Goal: Communication & Community: Share content

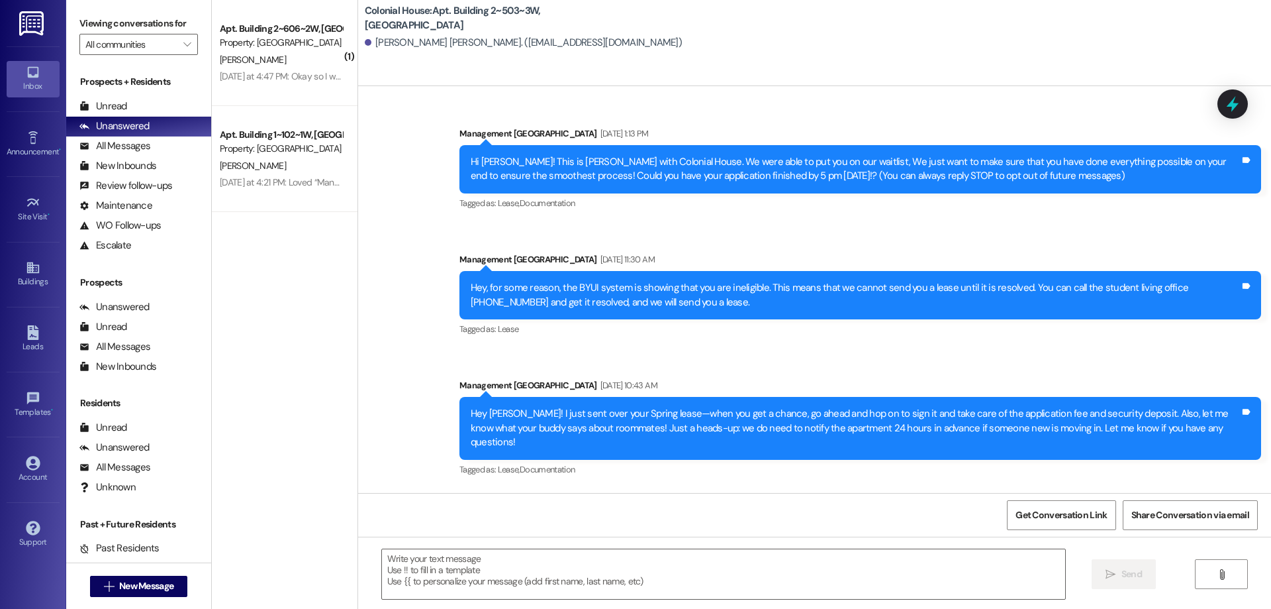
scroll to position [6382, 0]
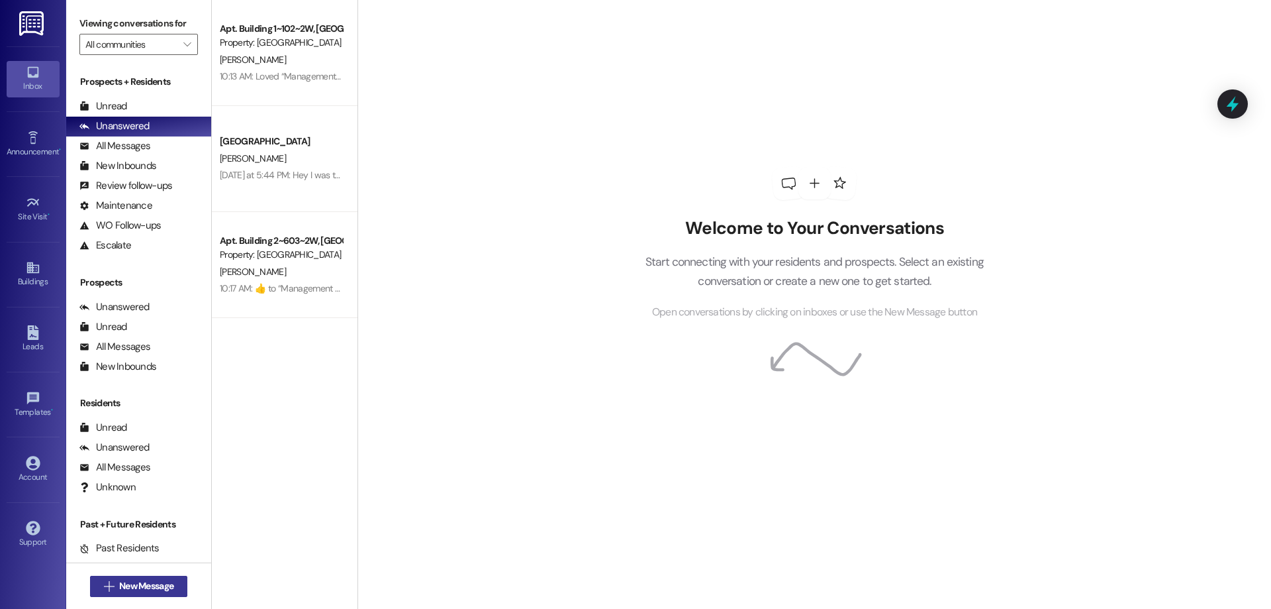
click at [132, 580] on span "New Message" at bounding box center [146, 586] width 54 height 14
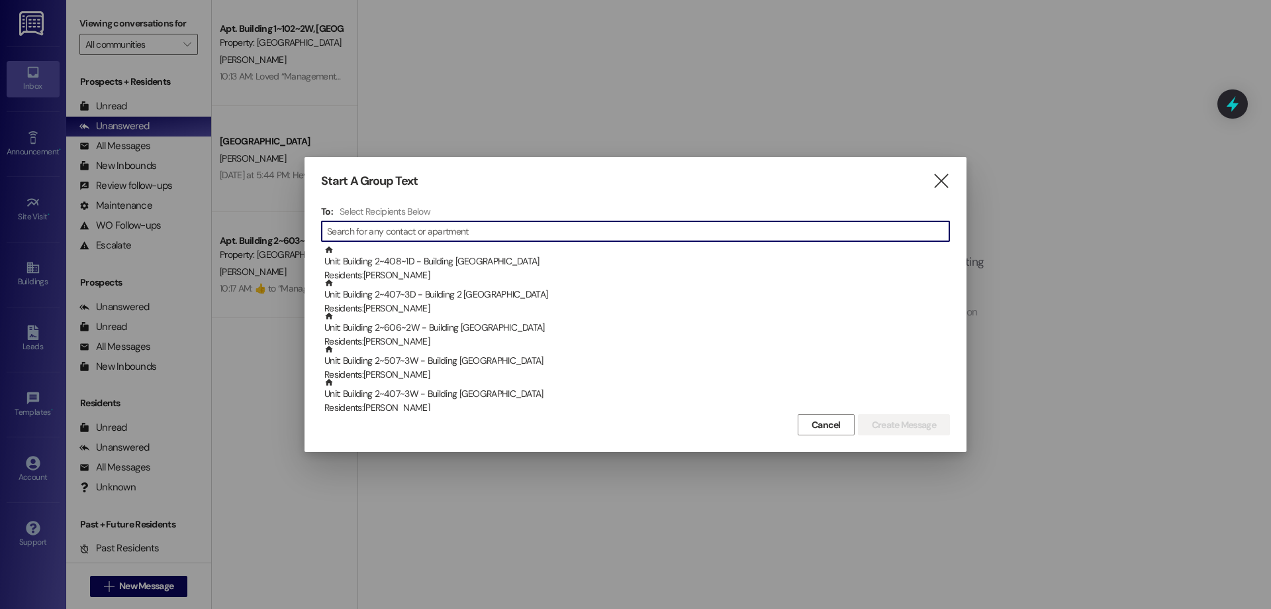
click at [456, 228] on input at bounding box center [638, 231] width 622 height 19
click at [583, 241] on div "" at bounding box center [635, 231] width 629 height 21
click at [581, 238] on input at bounding box center [638, 231] width 622 height 19
click at [563, 226] on input at bounding box center [638, 231] width 622 height 19
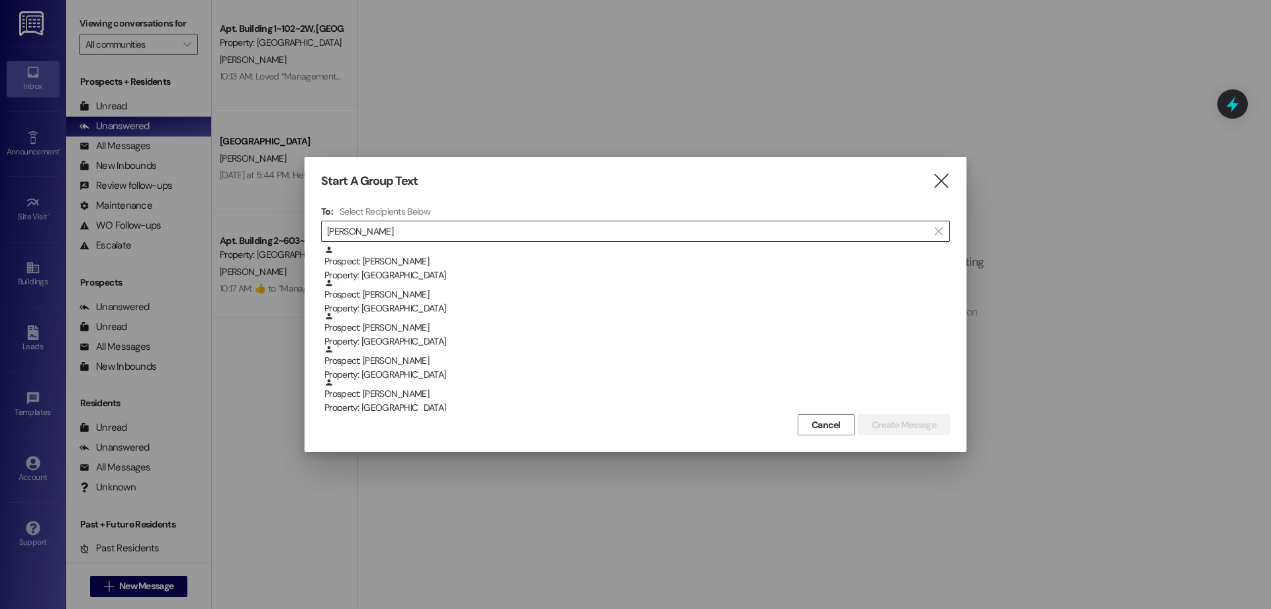
click at [711, 223] on input "[PERSON_NAME]" at bounding box center [627, 231] width 601 height 19
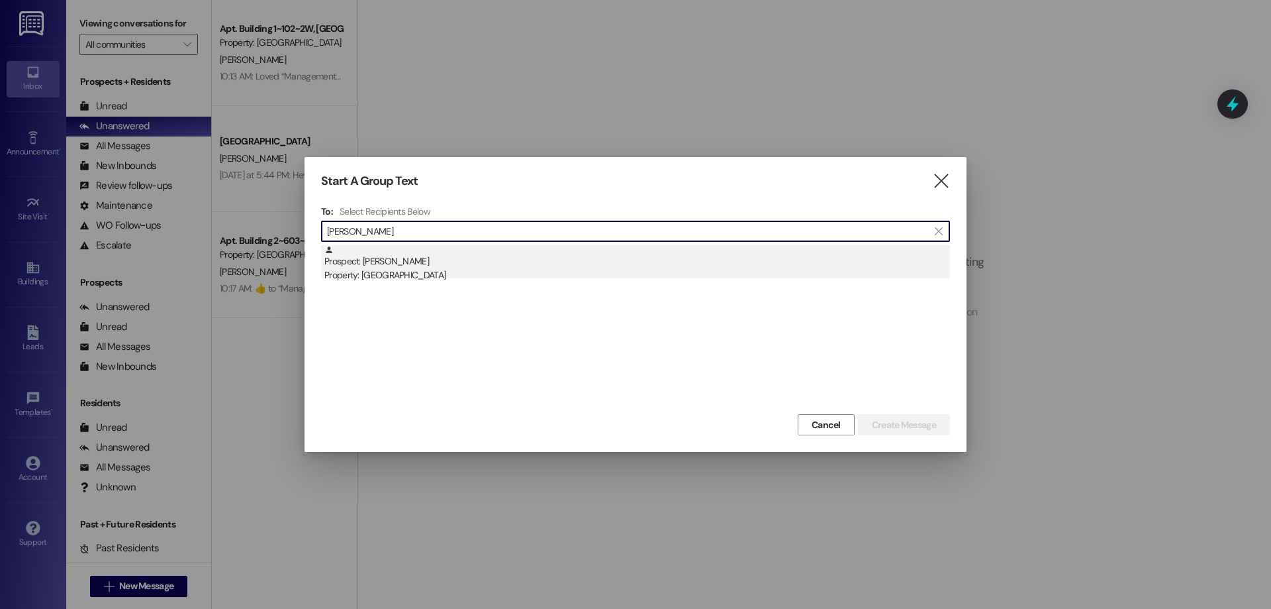
type input "[PERSON_NAME]"
click at [618, 268] on div "Property: [GEOGRAPHIC_DATA]" at bounding box center [637, 275] width 626 height 14
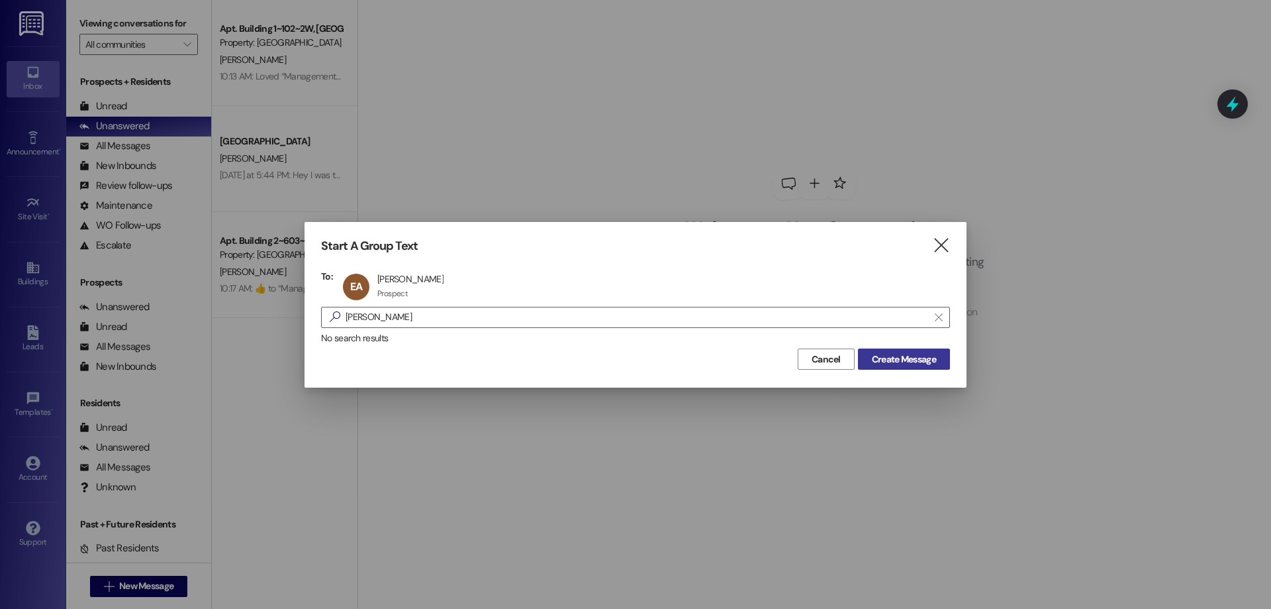
click at [944, 362] on button "Create Message" at bounding box center [904, 358] width 92 height 21
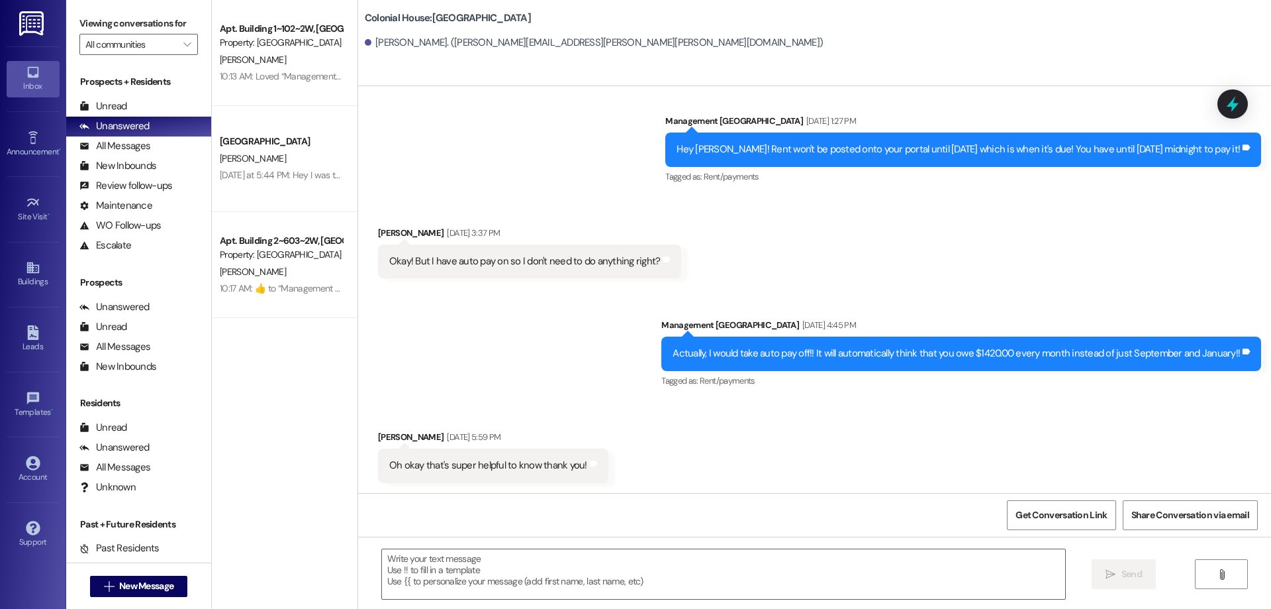
scroll to position [2179, 0]
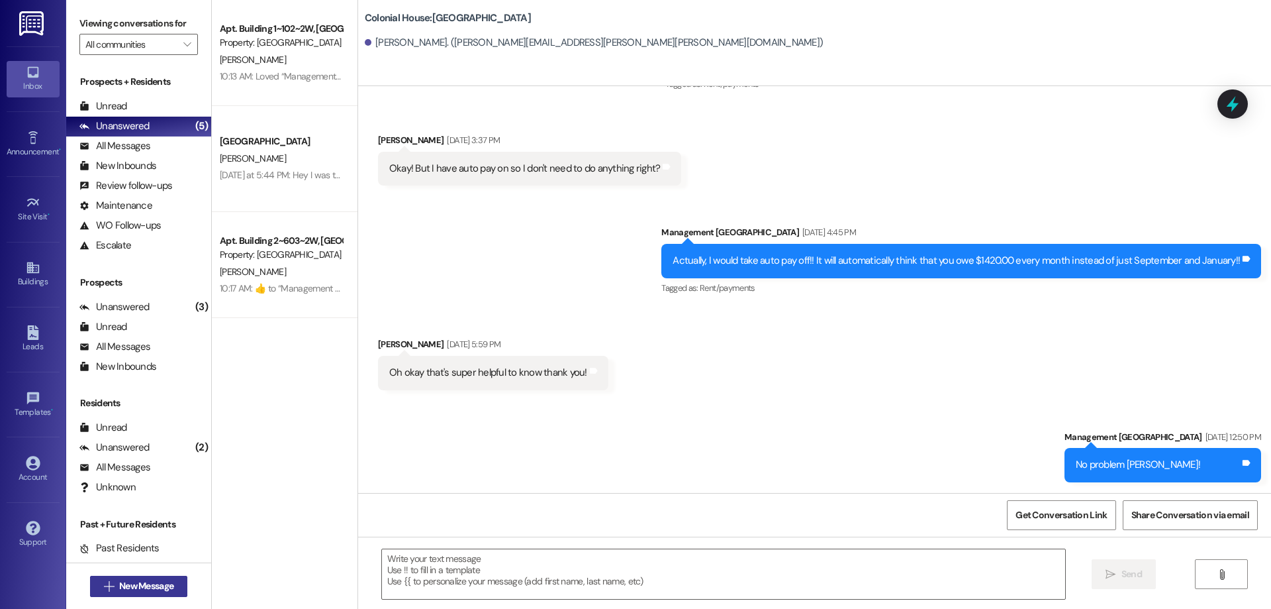
click at [150, 592] on span "New Message" at bounding box center [146, 586] width 54 height 14
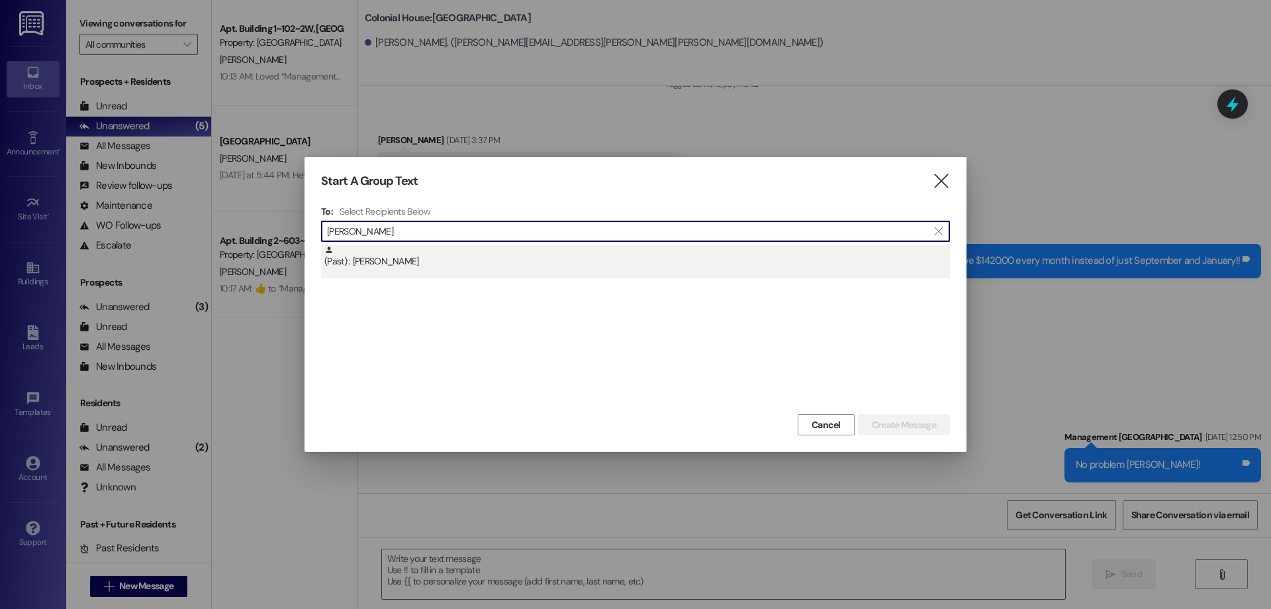
type input "[PERSON_NAME]"
click at [430, 268] on div "(Past) : [PERSON_NAME]" at bounding box center [637, 256] width 626 height 23
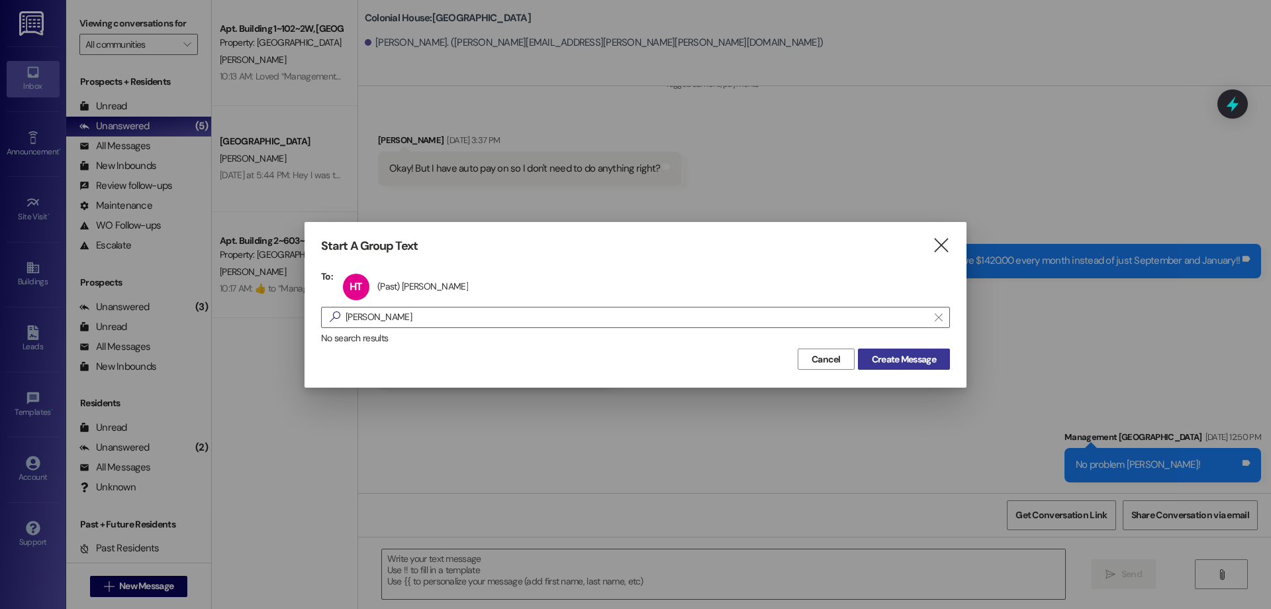
click at [919, 354] on span "Create Message" at bounding box center [904, 359] width 64 height 14
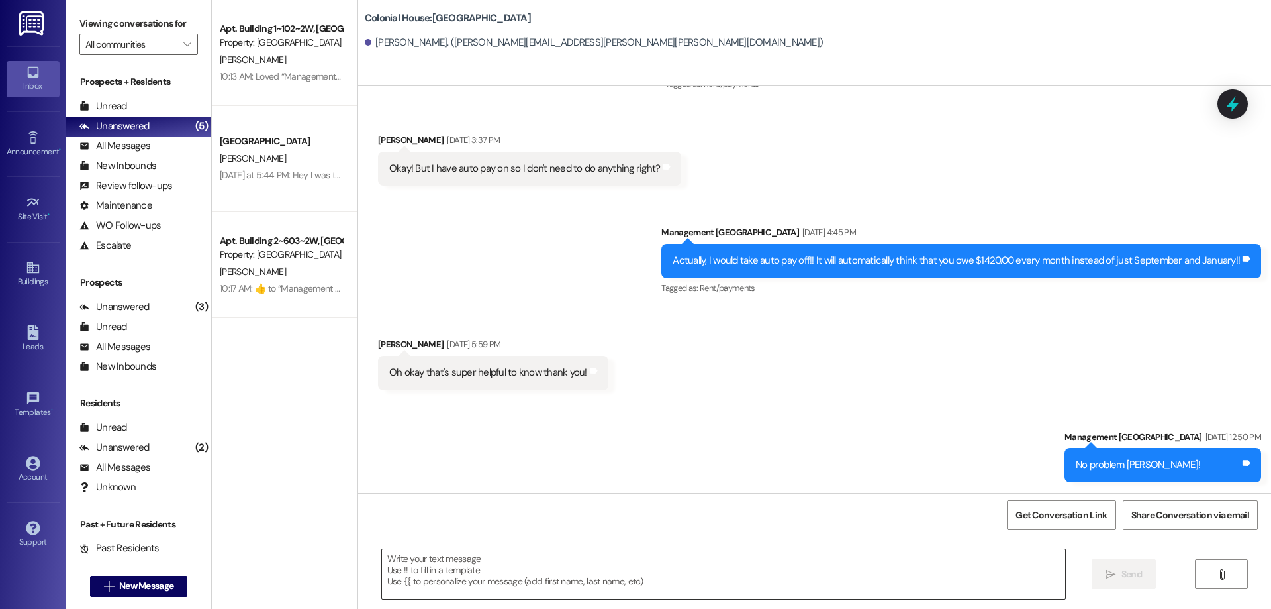
click at [681, 577] on textarea at bounding box center [723, 574] width 683 height 50
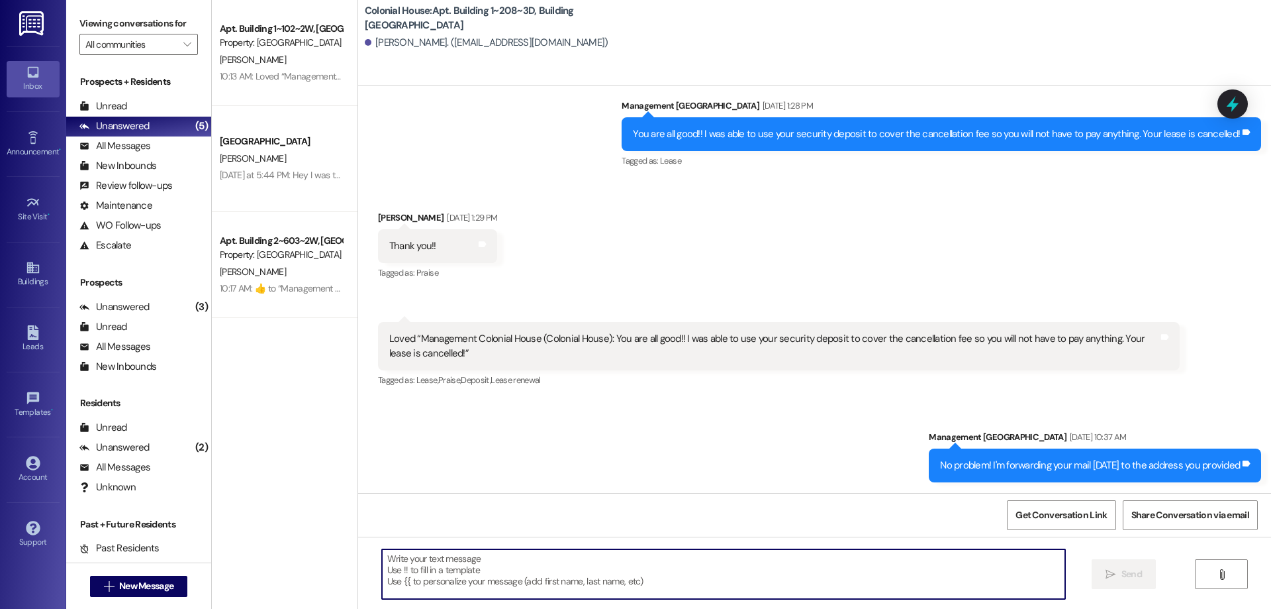
scroll to position [22928, 0]
click at [726, 563] on textarea at bounding box center [723, 574] width 683 height 50
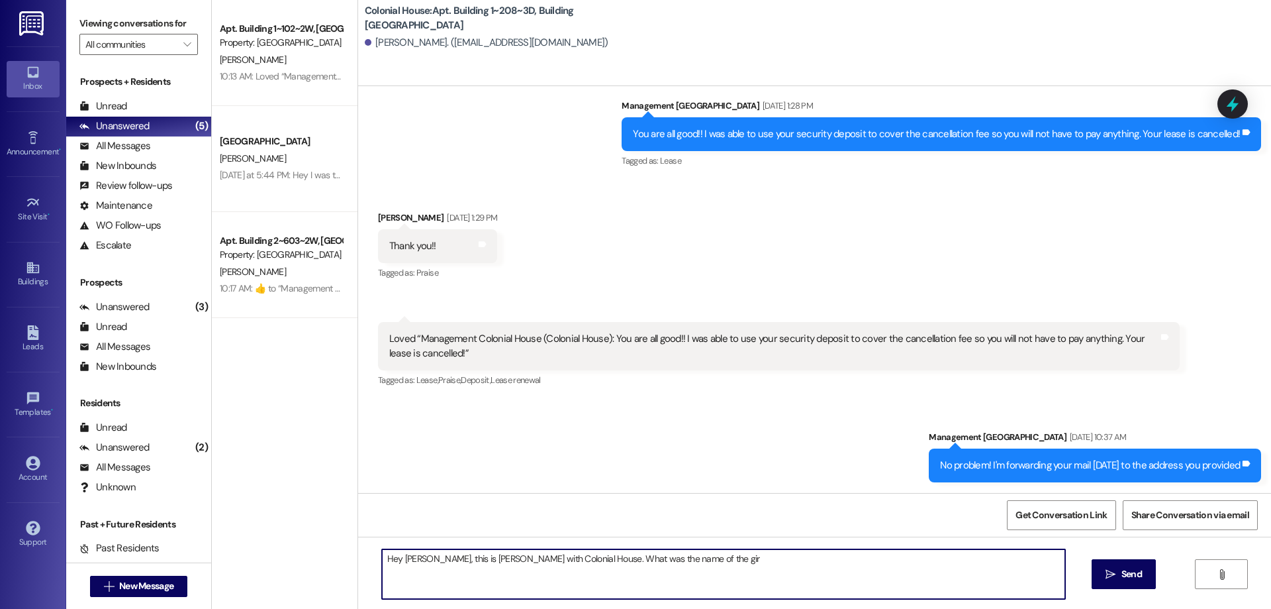
click at [687, 566] on textarea "Hey [PERSON_NAME], this is [PERSON_NAME] with Colonial House. What was the name…" at bounding box center [723, 574] width 683 height 50
type textarea "Hey [PERSON_NAME], this is [PERSON_NAME] with Colonial House. What was the name…"
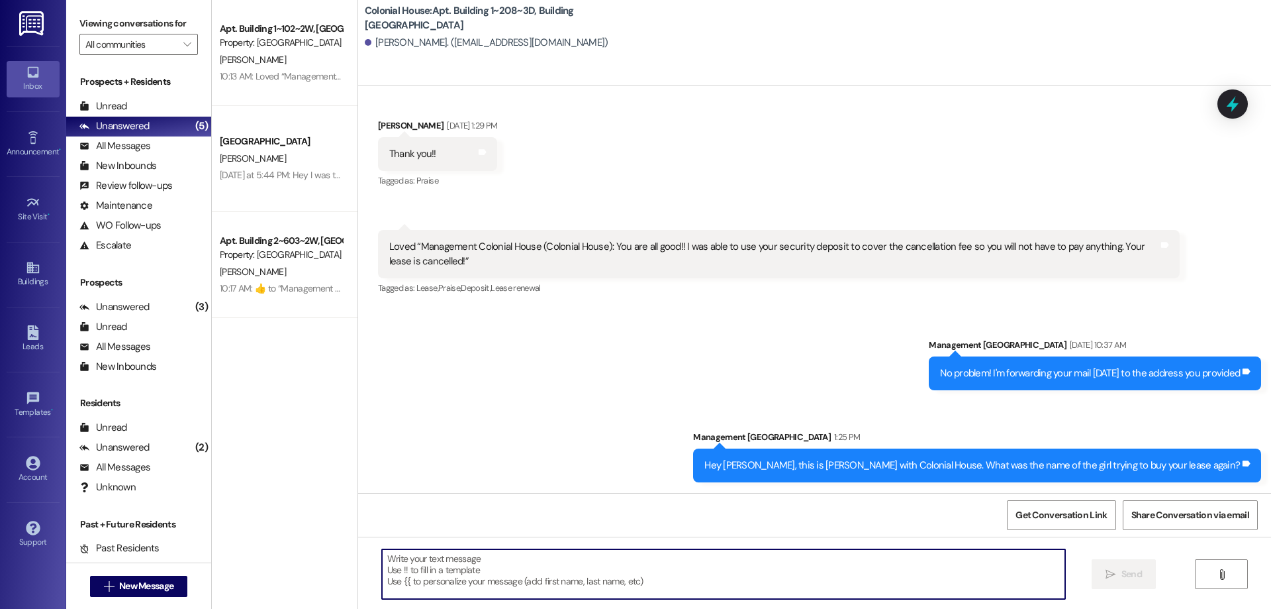
scroll to position [23020, 0]
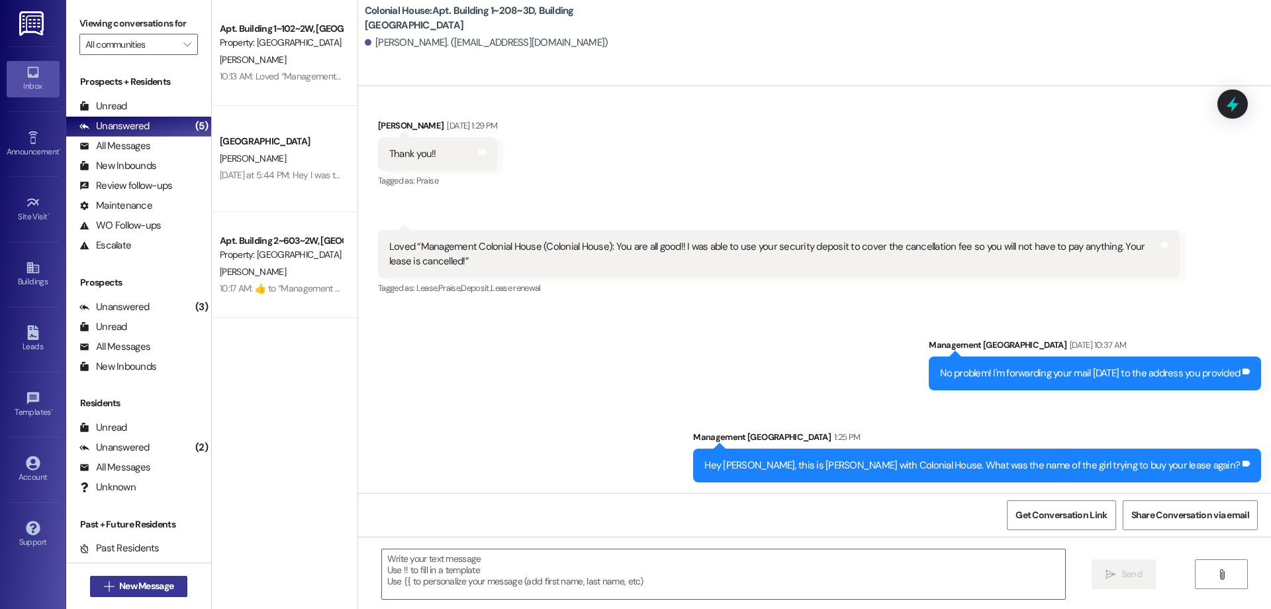
click at [142, 585] on span "New Message" at bounding box center [146, 586] width 54 height 14
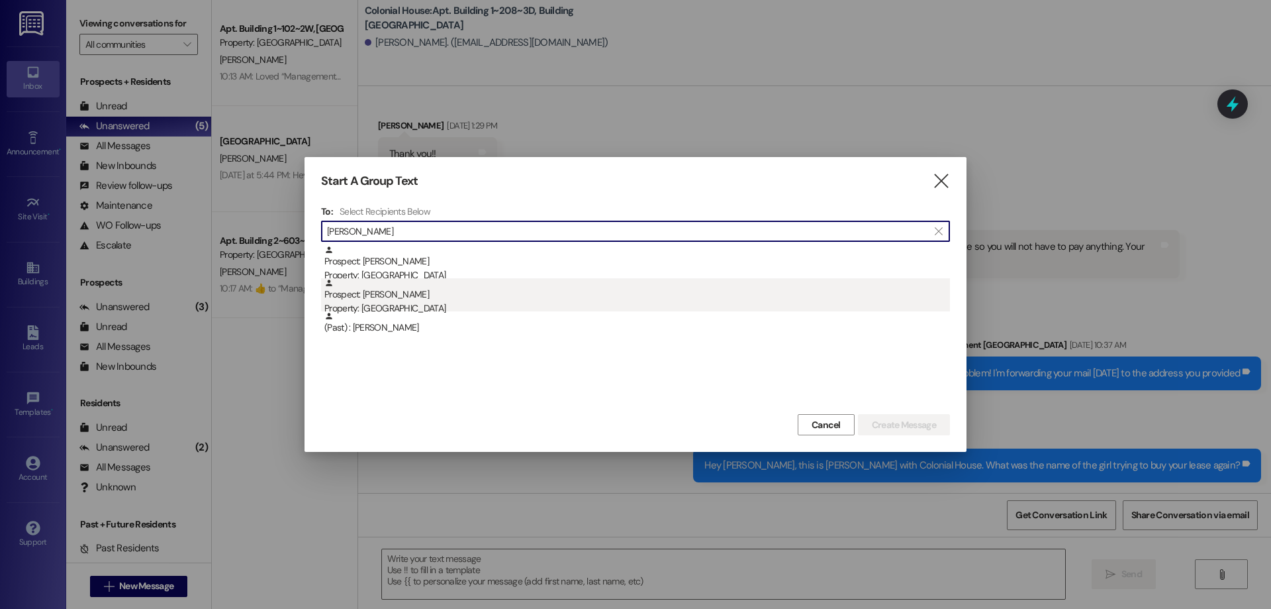
type input "[PERSON_NAME]"
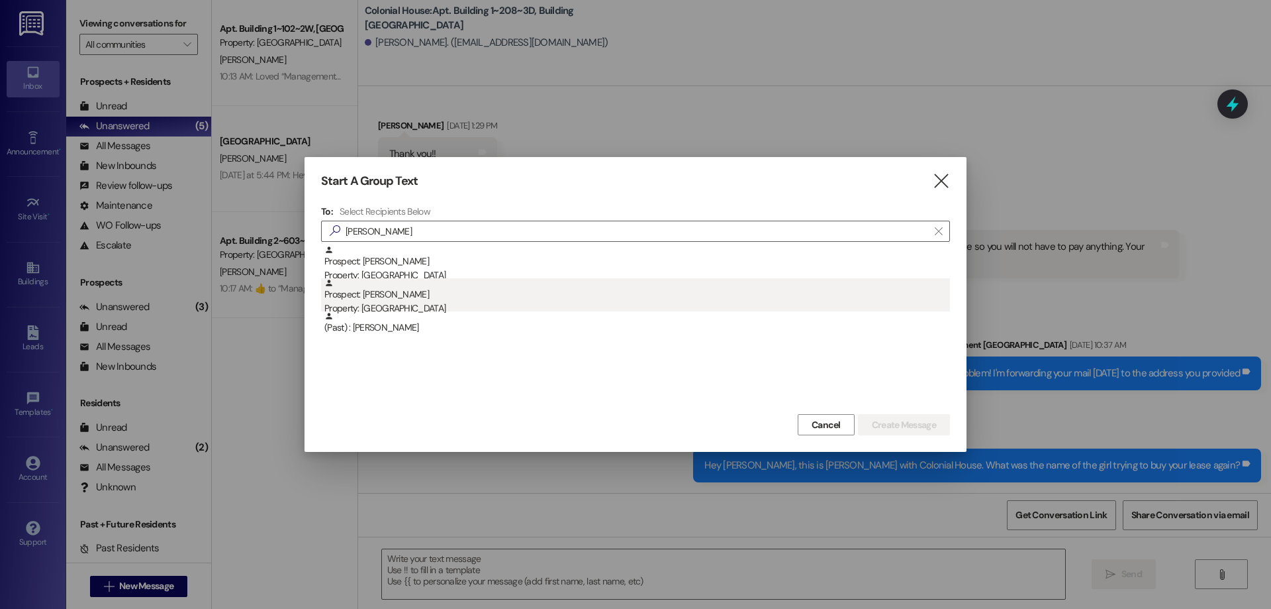
click at [428, 305] on div "Property: [GEOGRAPHIC_DATA]" at bounding box center [637, 308] width 626 height 14
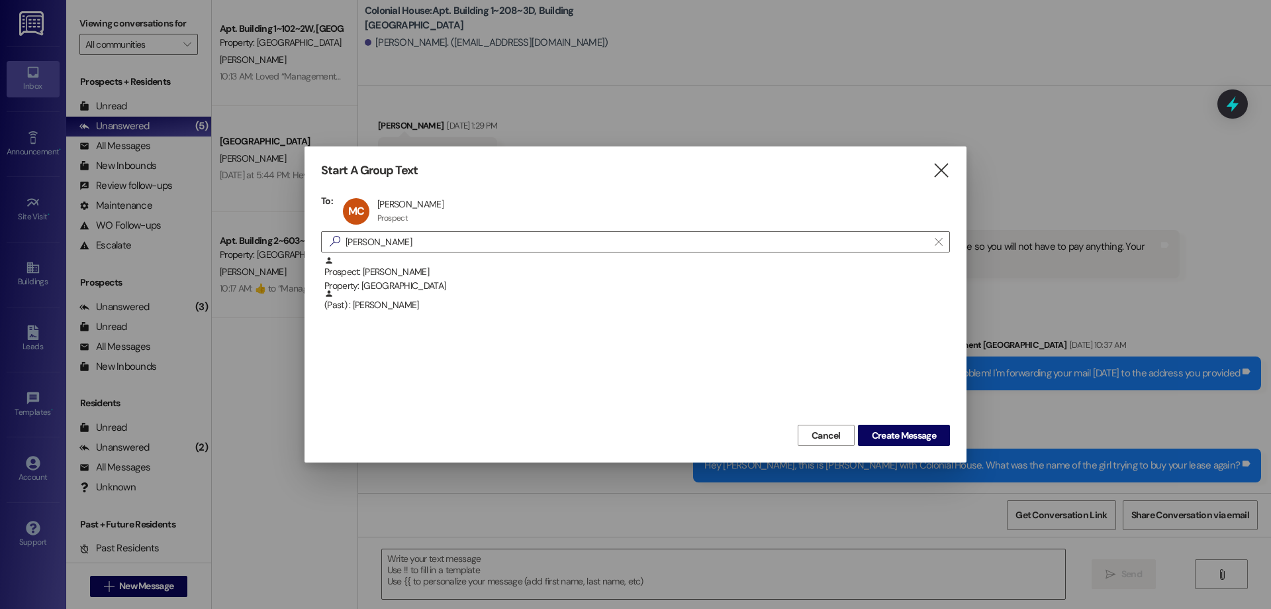
click at [901, 424] on div "Cancel Create Message" at bounding box center [635, 433] width 629 height 25
click at [909, 433] on span "Create Message" at bounding box center [904, 435] width 64 height 14
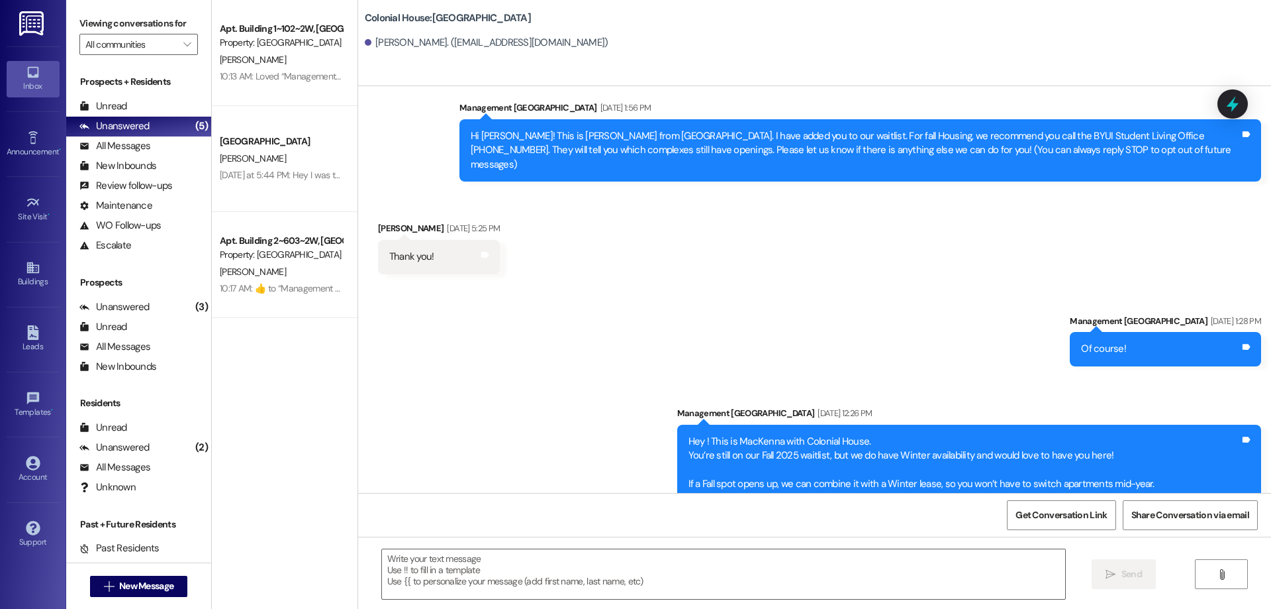
scroll to position [0, 0]
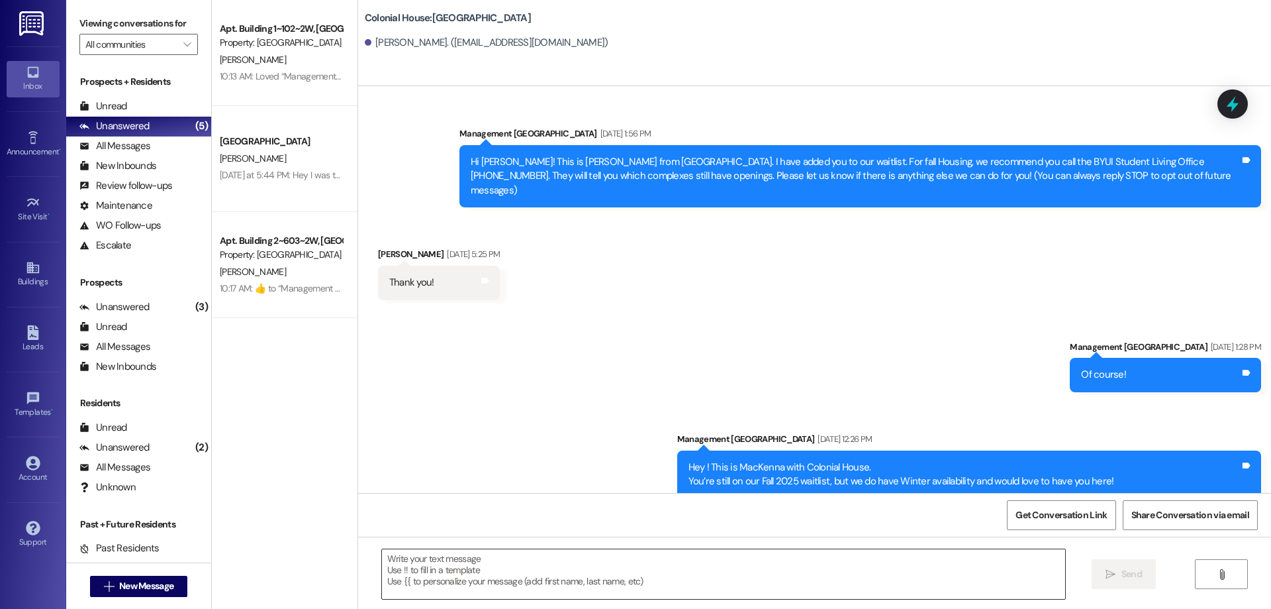
click at [761, 556] on textarea at bounding box center [723, 574] width 683 height 50
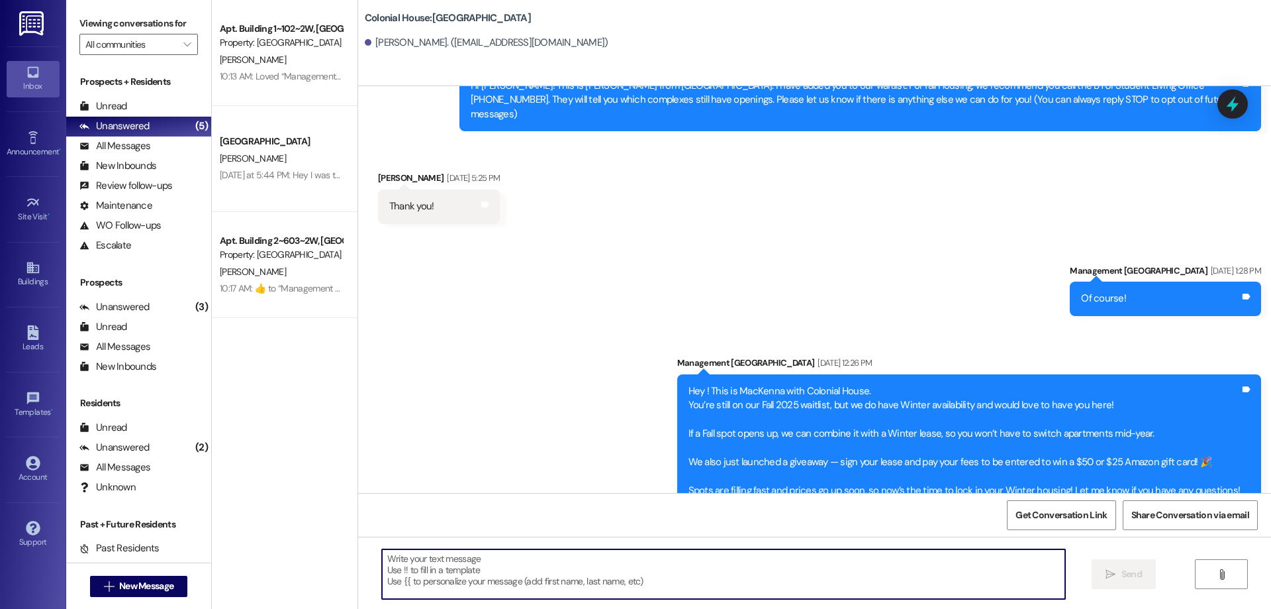
scroll to position [107, 0]
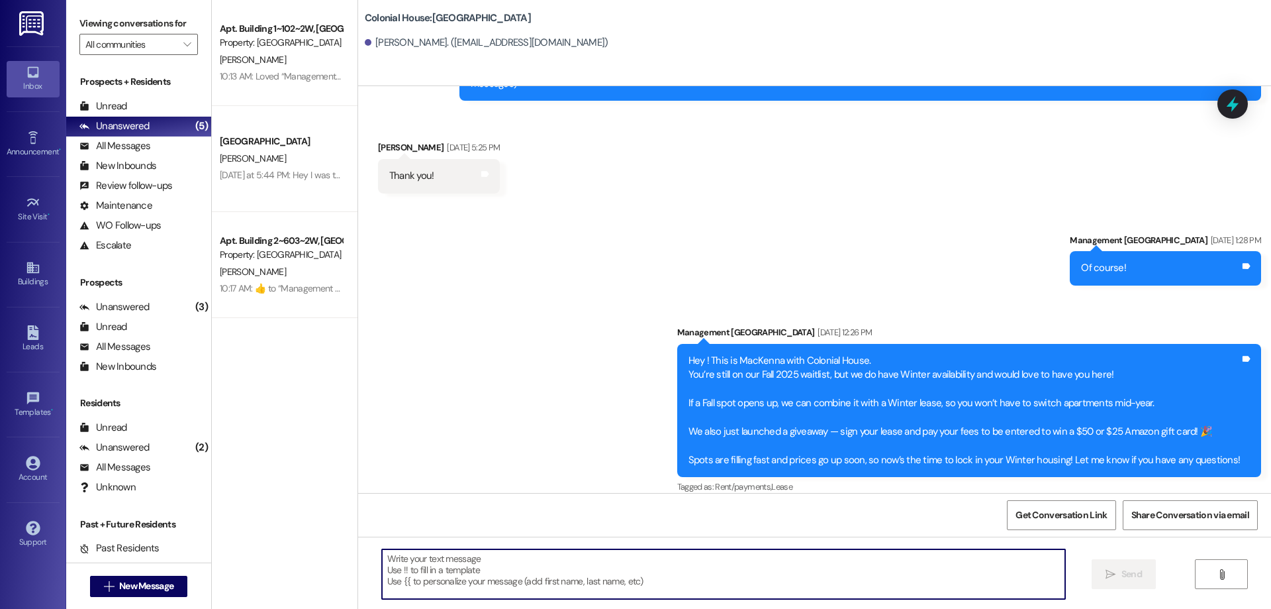
click at [666, 578] on textarea at bounding box center [723, 574] width 683 height 50
drag, startPoint x: 468, startPoint y: 559, endPoint x: 332, endPoint y: 556, distance: 136.5
click at [334, 556] on div "Apt. Building 1~102~2W, Building 1 Colonial House Property: [GEOGRAPHIC_DATA] […" at bounding box center [742, 304] width 1060 height 609
paste textarea "ey _____, thank you for completing your application! The last step is to sign y…"
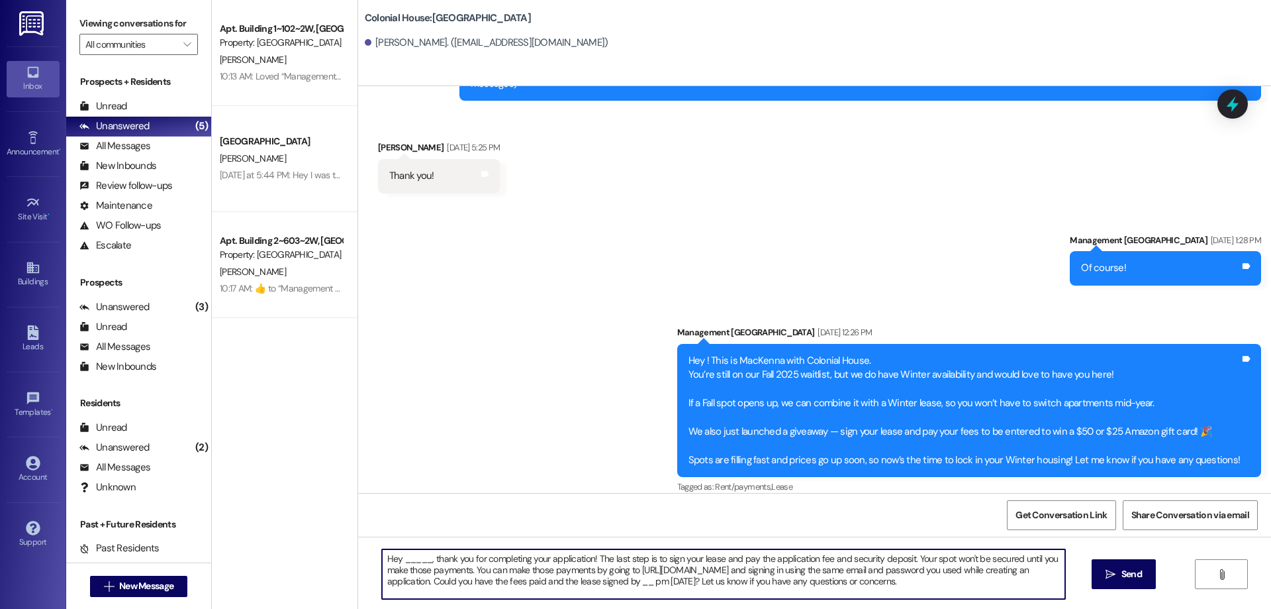
click at [405, 554] on textarea "Hey _____, thank you for completing your application! The last step is to sign …" at bounding box center [723, 574] width 683 height 50
click at [534, 560] on textarea "Hey [PERSON_NAME], thank you for completing your application! The last step is …" at bounding box center [723, 574] width 683 height 50
click at [780, 583] on textarea "Hey [PERSON_NAME], thank you for completing your winter/spring application! The…" at bounding box center [723, 574] width 683 height 50
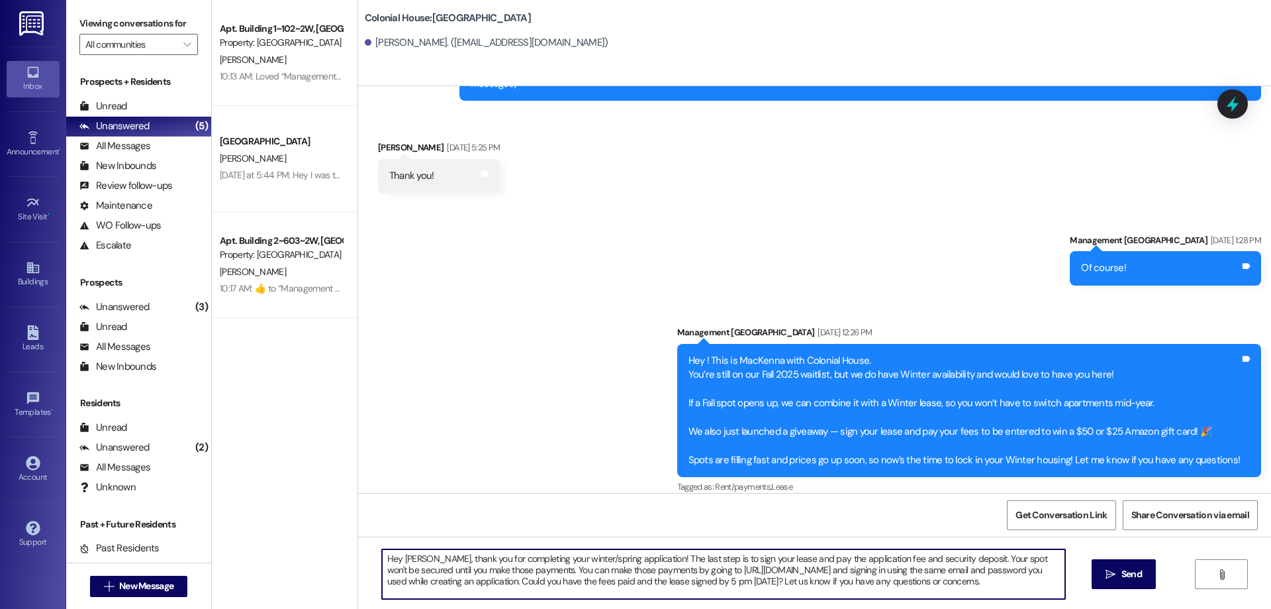
drag, startPoint x: 1034, startPoint y: 587, endPoint x: 295, endPoint y: 547, distance: 740.8
click at [295, 547] on div "Apt. Building 1~102~2W, Building 1 Colonial House Property: [GEOGRAPHIC_DATA] […" at bounding box center [742, 304] width 1060 height 609
type textarea "Hey [PERSON_NAME], thank you for completing your winter/spring application! The…"
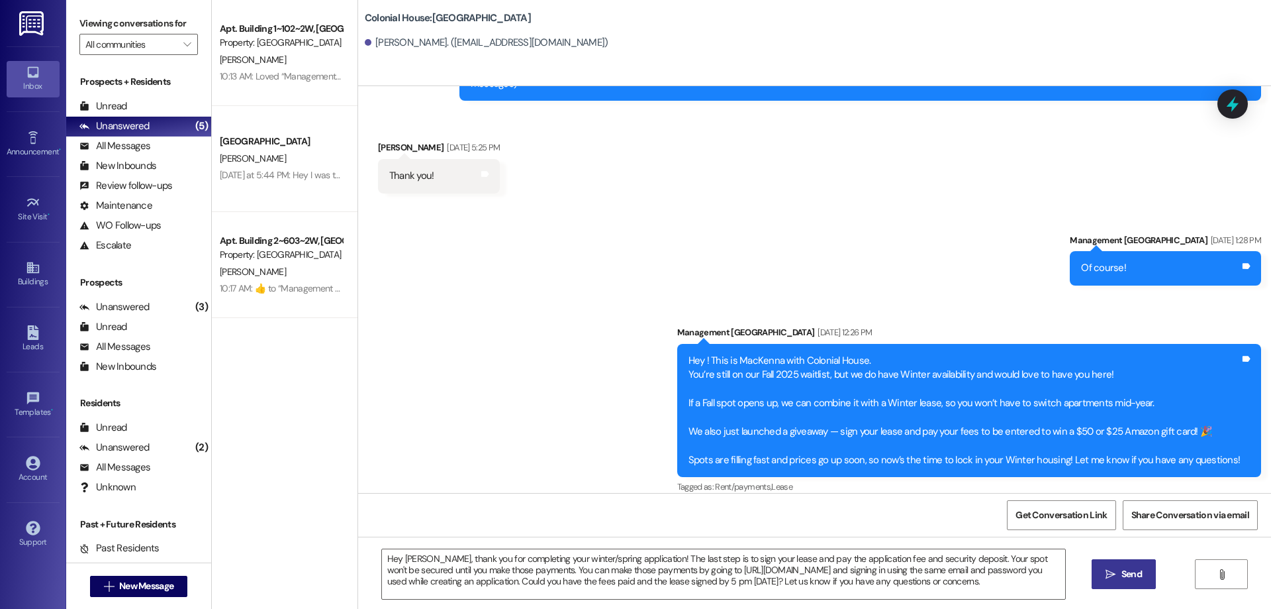
click at [1126, 568] on span "Send" at bounding box center [1132, 574] width 21 height 14
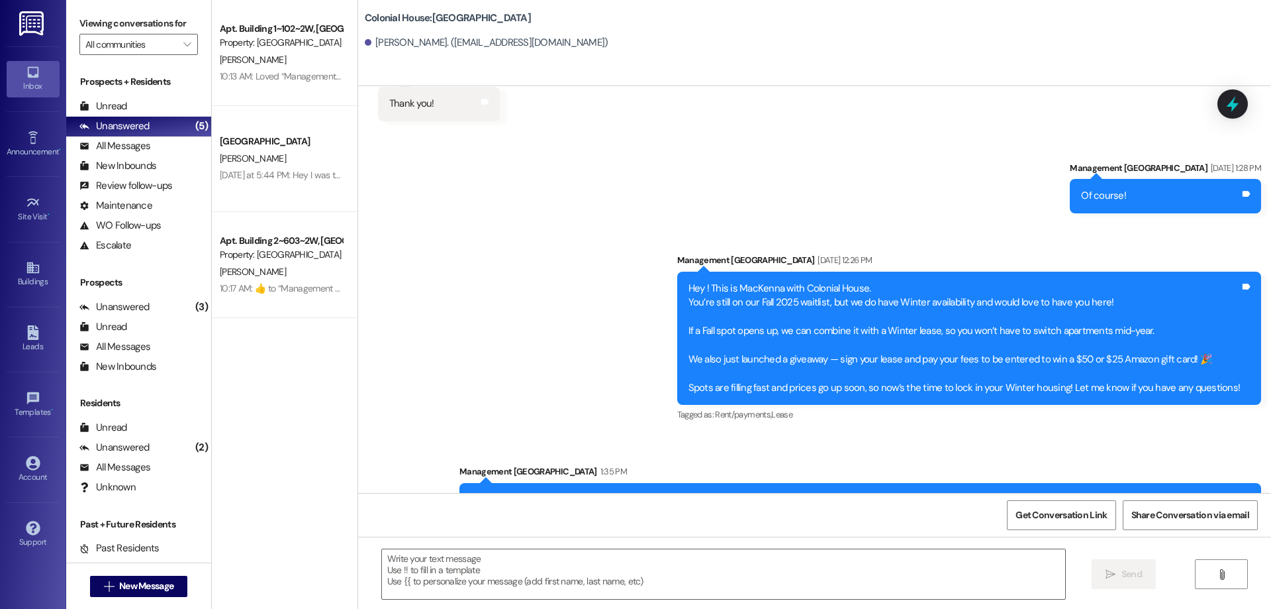
scroll to position [227, 0]
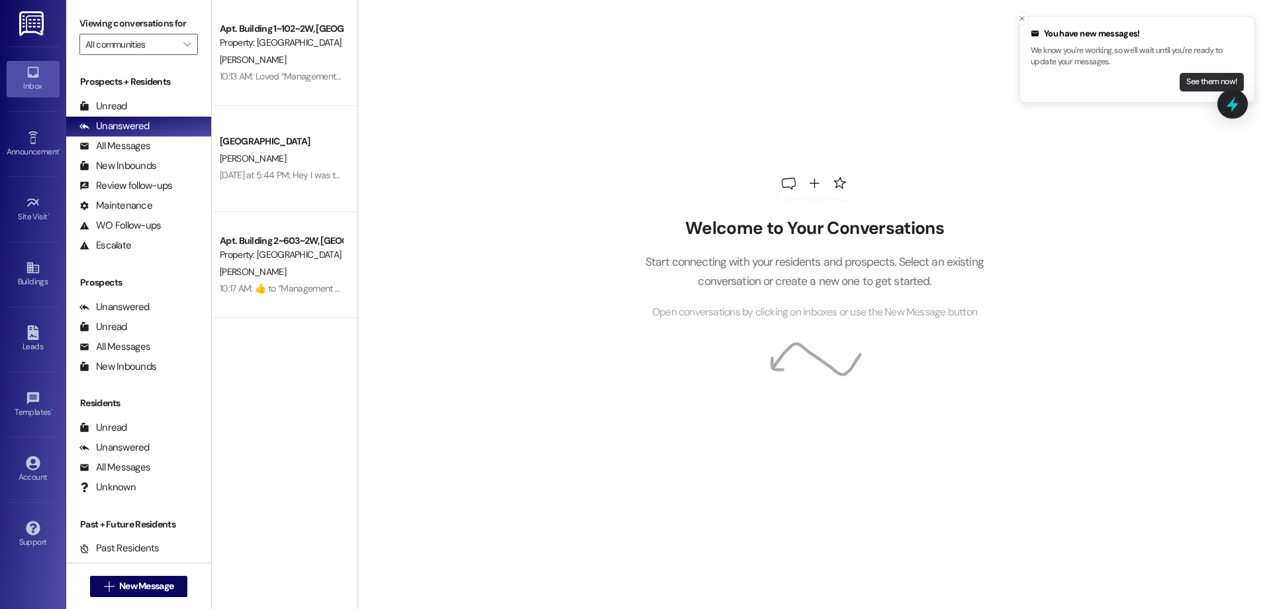
click at [1211, 81] on button "See them now!" at bounding box center [1212, 82] width 64 height 19
click at [1199, 79] on button "See them now!" at bounding box center [1212, 82] width 64 height 19
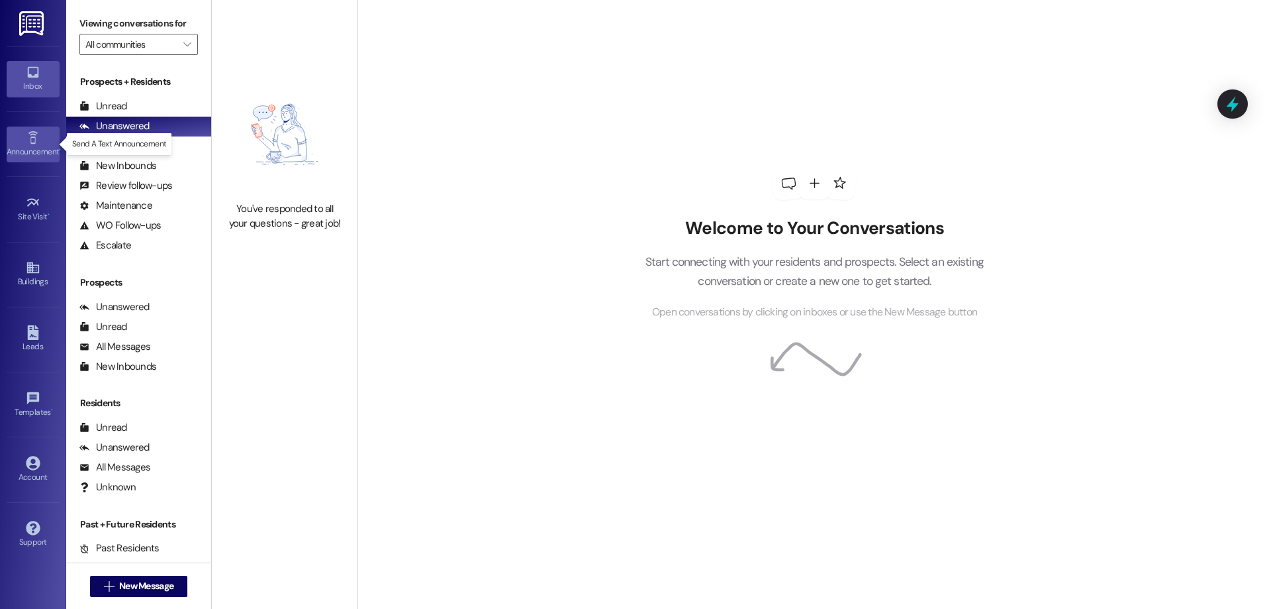
click at [19, 146] on div "Announcement •" at bounding box center [33, 151] width 66 height 13
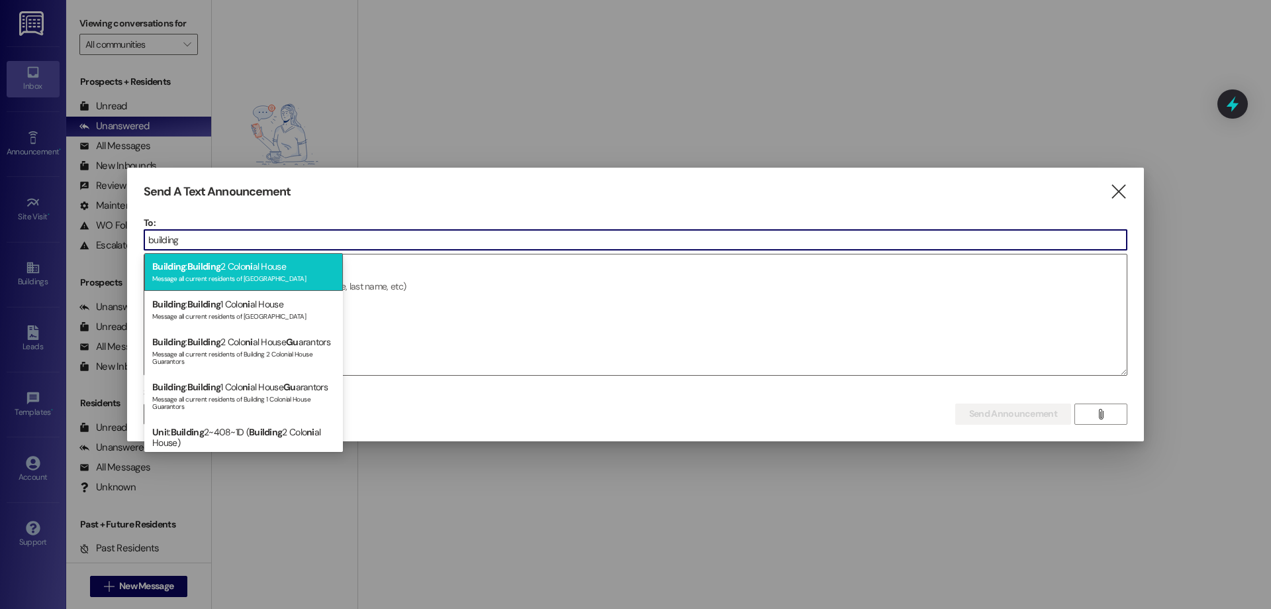
type input "building"
click at [303, 273] on div "Message all current residents of Building 2 Colonial House" at bounding box center [243, 277] width 183 height 11
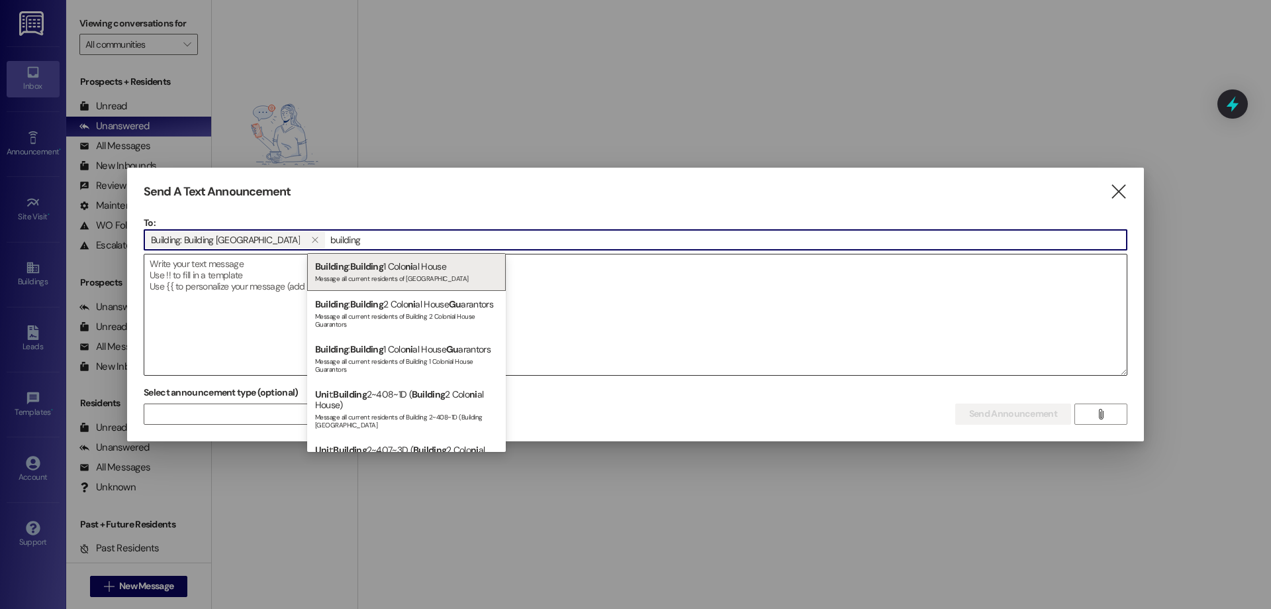
type input "building"
click at [341, 260] on span "Building" at bounding box center [331, 266] width 33 height 12
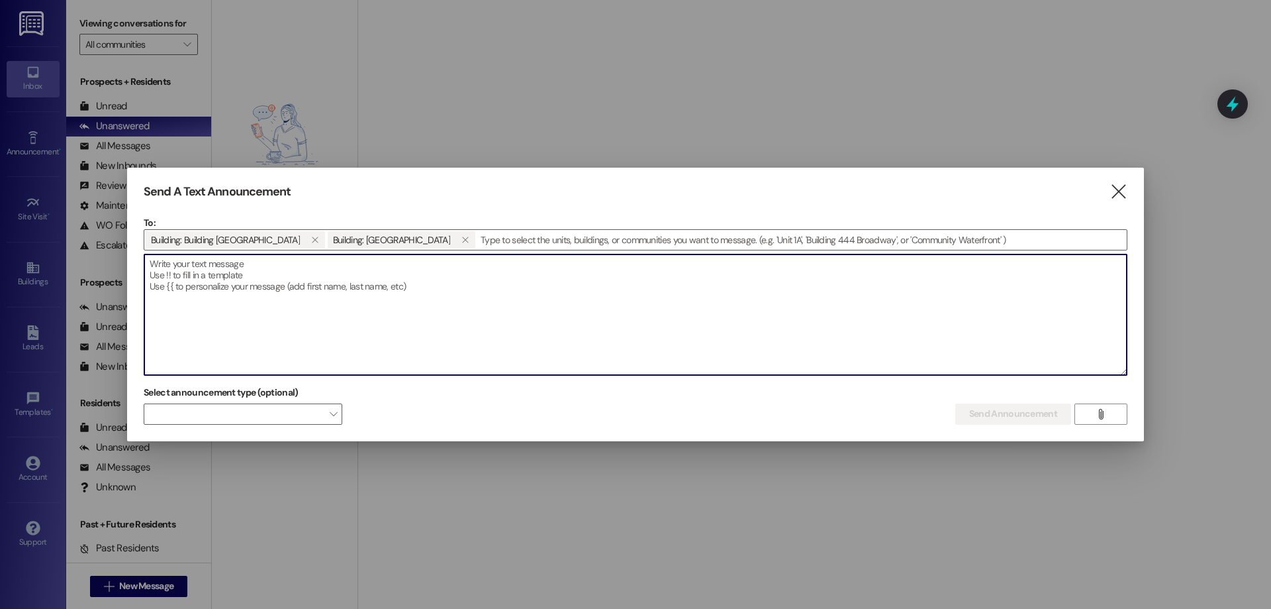
click at [357, 263] on textarea at bounding box center [635, 314] width 983 height 121
type textarea "W"
type textarea "H"
click at [283, 261] on textarea "Hello Amazing Residents!" at bounding box center [635, 314] width 983 height 121
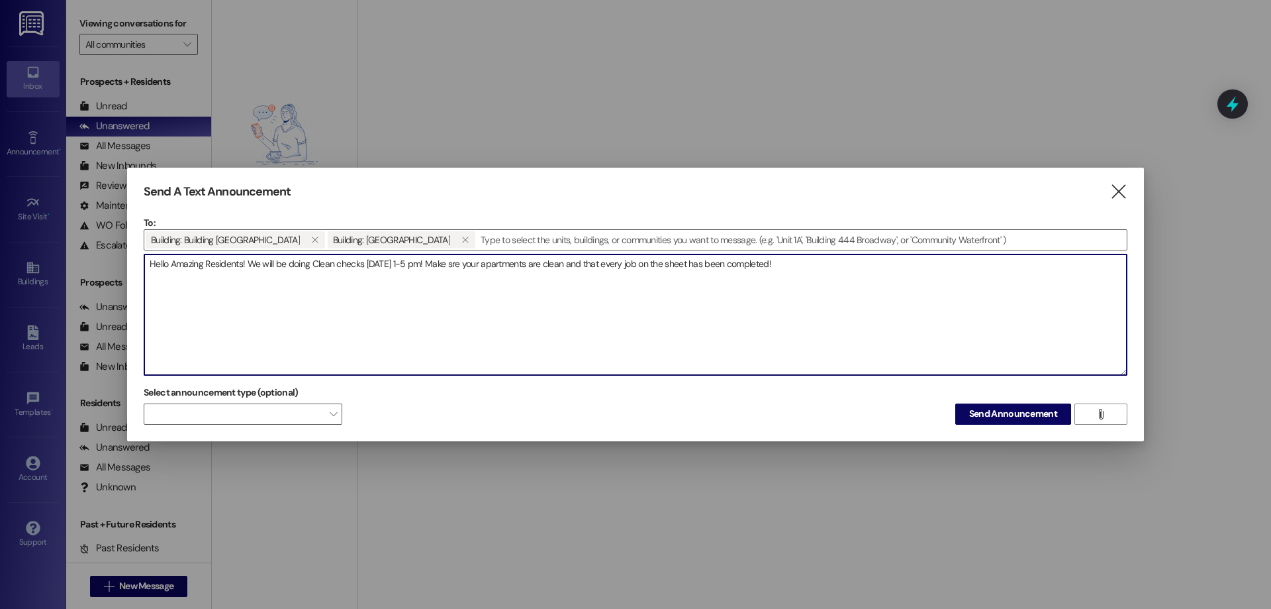
click at [465, 264] on textarea "Hello Amazing Residents! We will be doing Clean checks this Friday 1-5 pm! Make…" at bounding box center [635, 314] width 983 height 121
click at [802, 266] on textarea "Hello Amazing Residents! We will be doing Clean checks this Friday 1-5 pm! Make…" at bounding box center [635, 314] width 983 height 121
type textarea "Hello Amazing Residents! We will be doing Clean checks this Friday 1-5 pm! Make…"
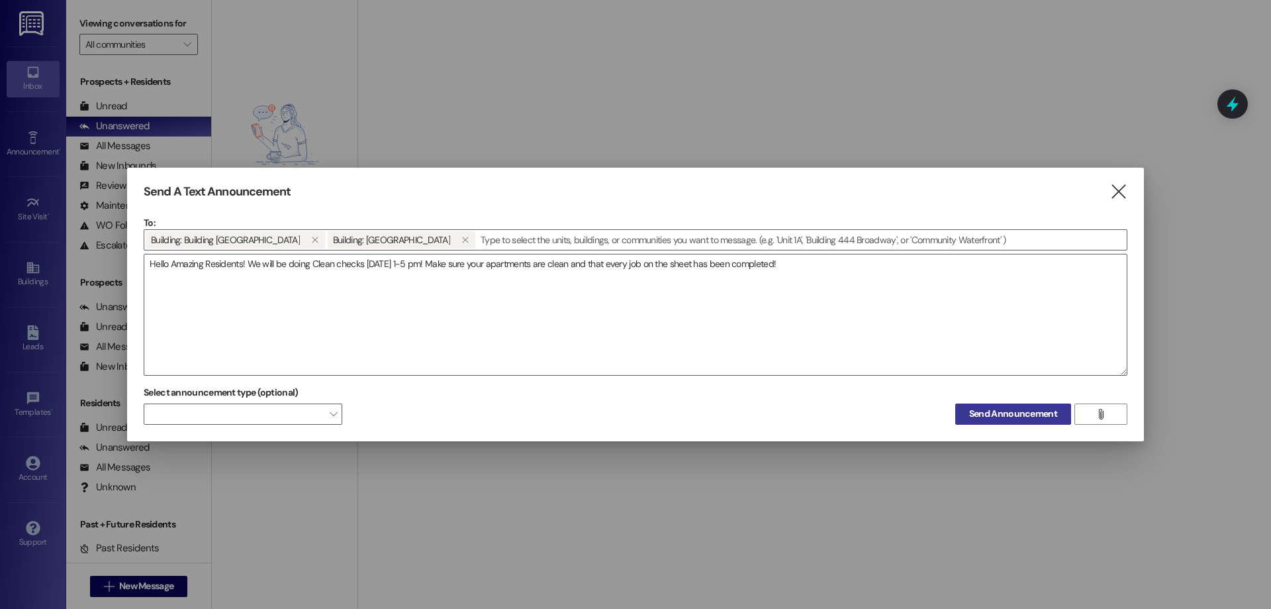
click at [1018, 411] on span "Send Announcement" at bounding box center [1013, 414] width 88 height 14
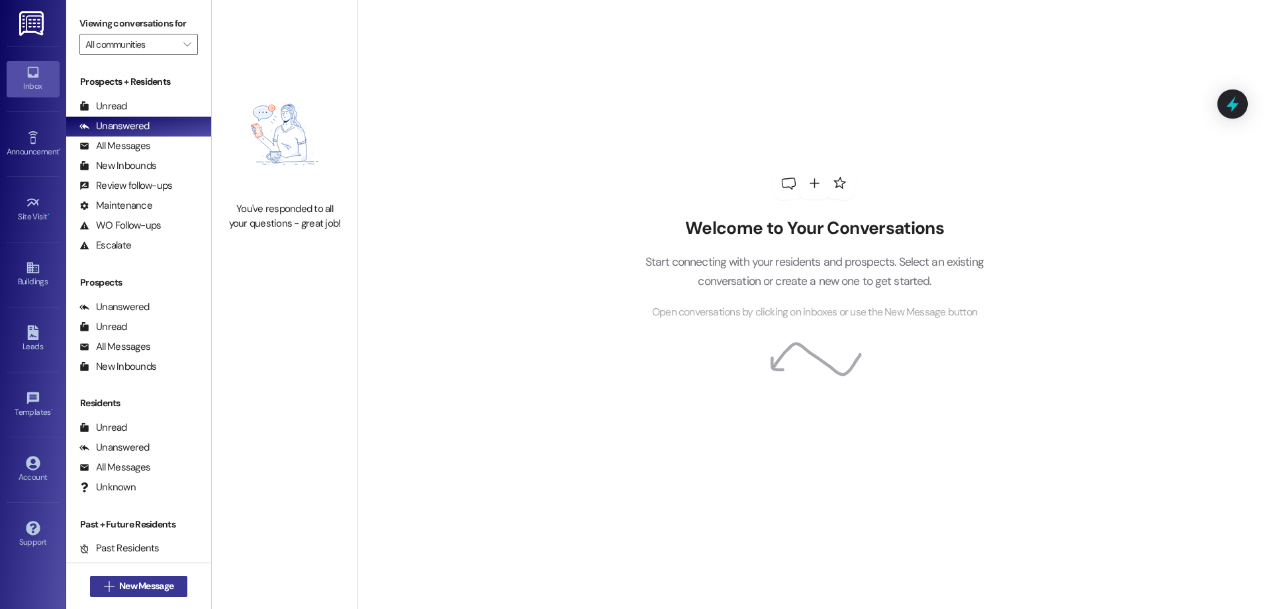
click at [176, 580] on button " New Message" at bounding box center [139, 585] width 98 height 21
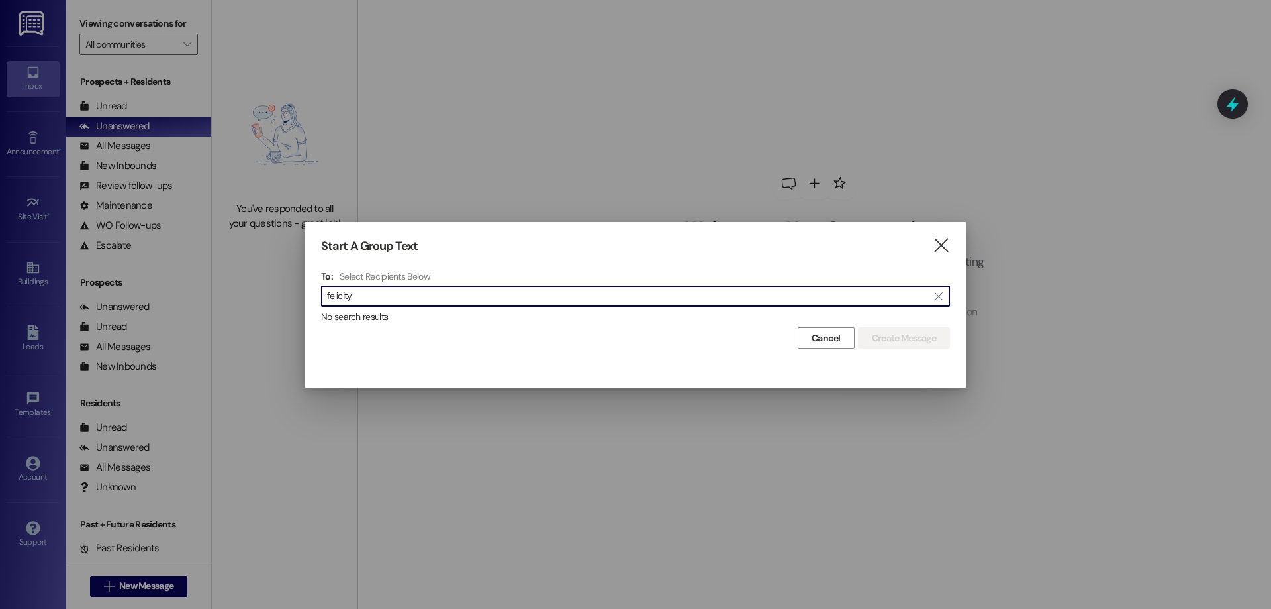
type input "felicity"
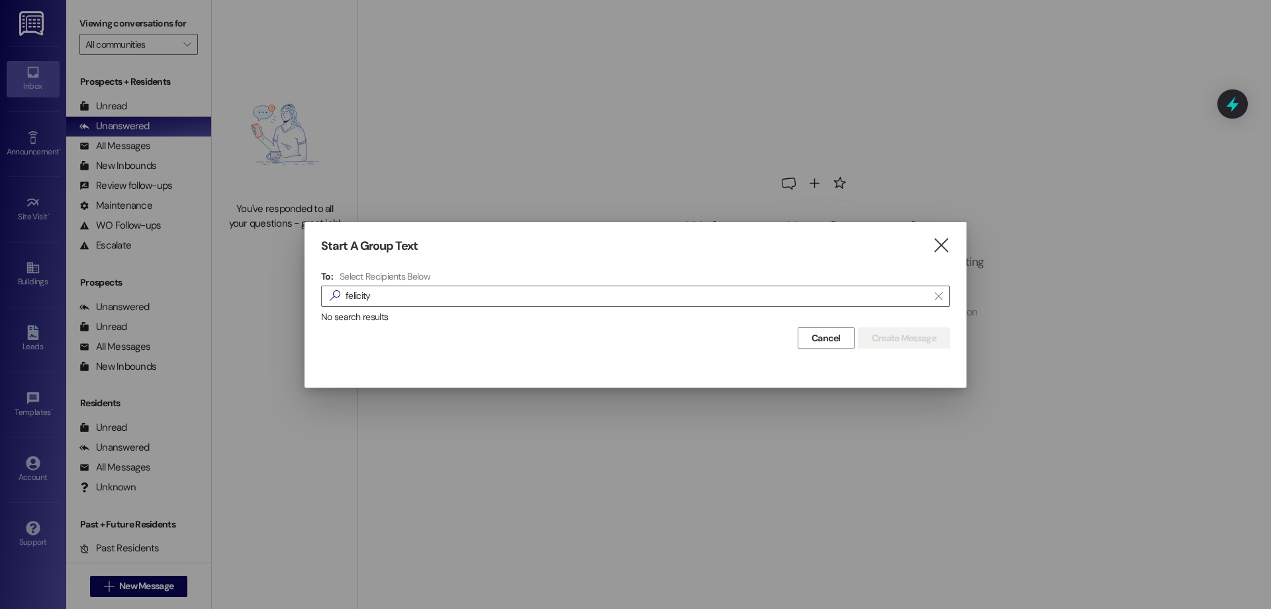
drag, startPoint x: 922, startPoint y: 241, endPoint x: 983, endPoint y: 245, distance: 60.4
click at [925, 241] on div "Start A Group Text " at bounding box center [635, 245] width 629 height 15
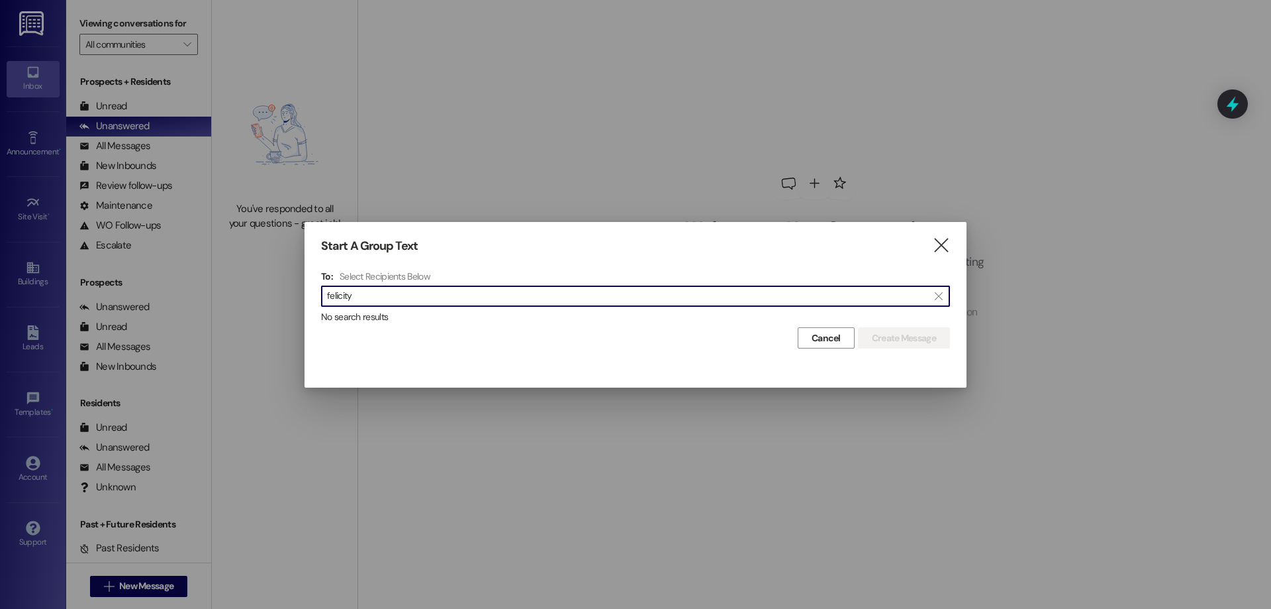
click at [938, 256] on div "Start A Group Text  To: Select Recipients Below  felicity  No search results…" at bounding box center [636, 294] width 662 height 144
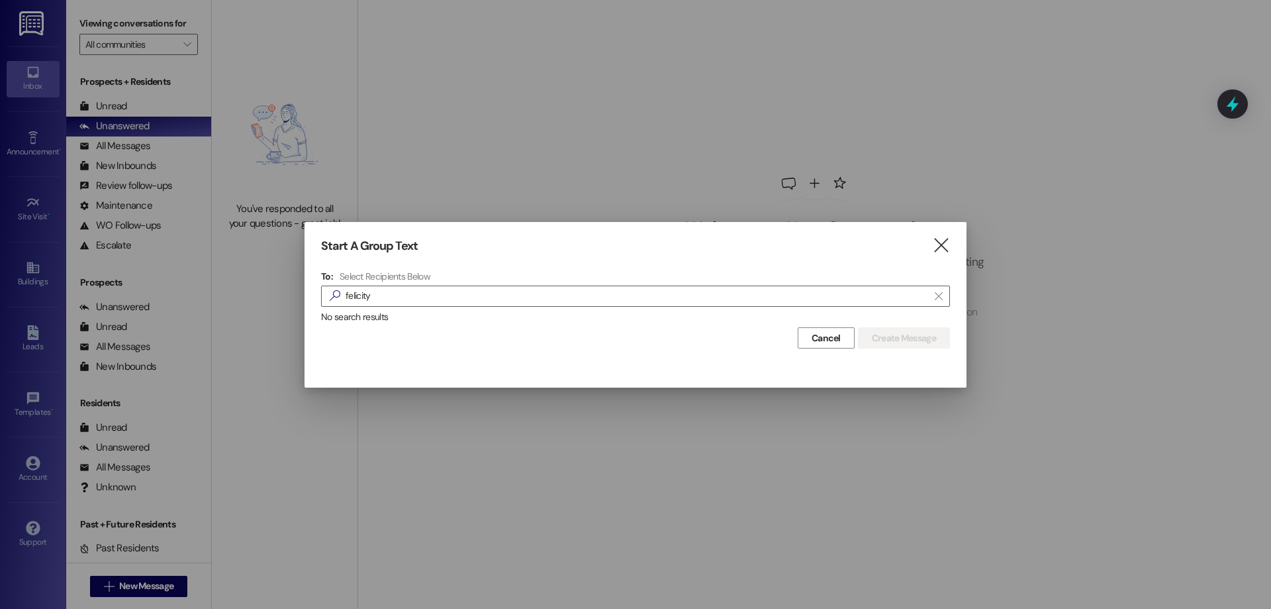
click at [939, 242] on icon "" at bounding box center [941, 245] width 18 height 14
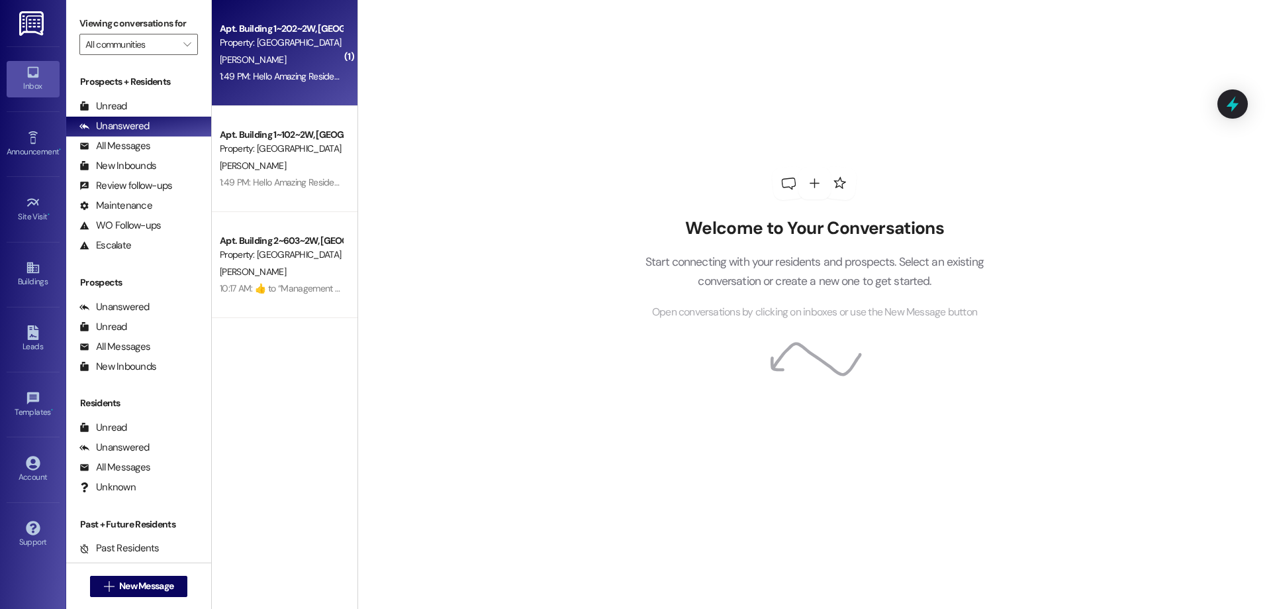
click at [279, 66] on div "F. Bingham" at bounding box center [281, 60] width 125 height 17
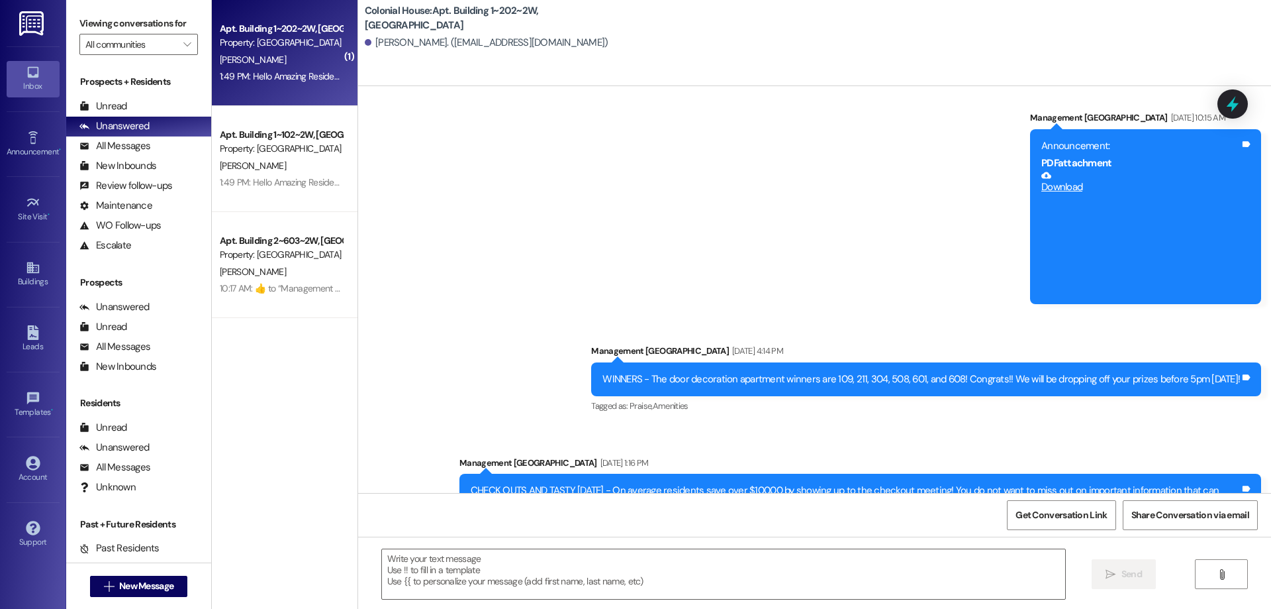
scroll to position [20531, 0]
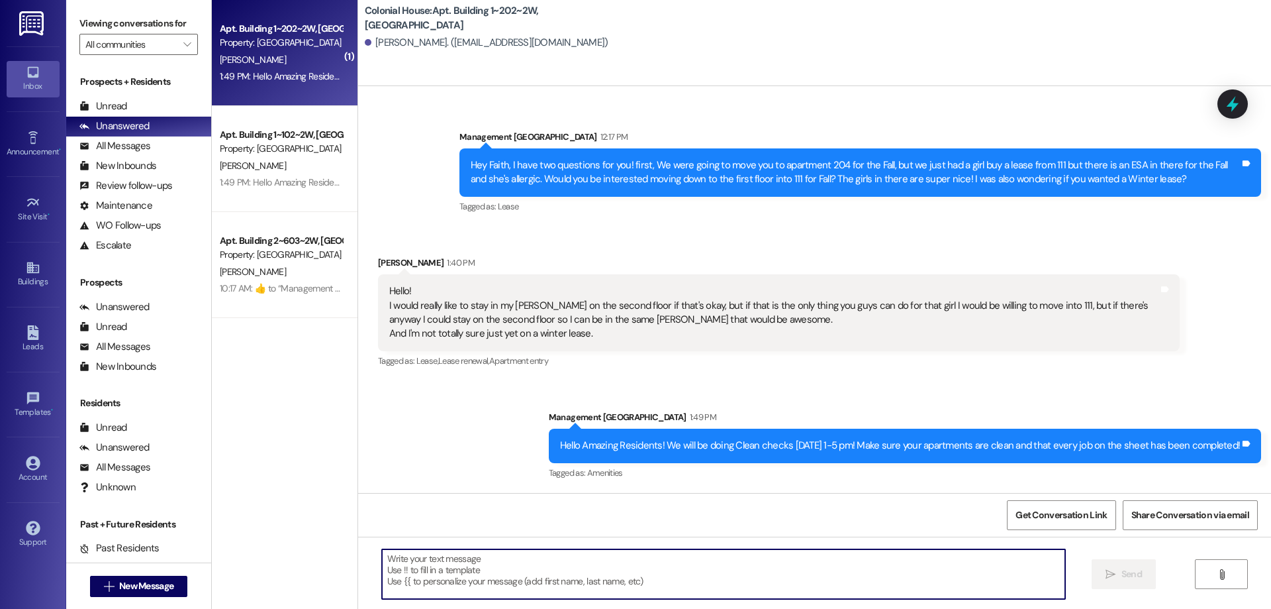
click at [626, 580] on textarea at bounding box center [723, 574] width 683 height 50
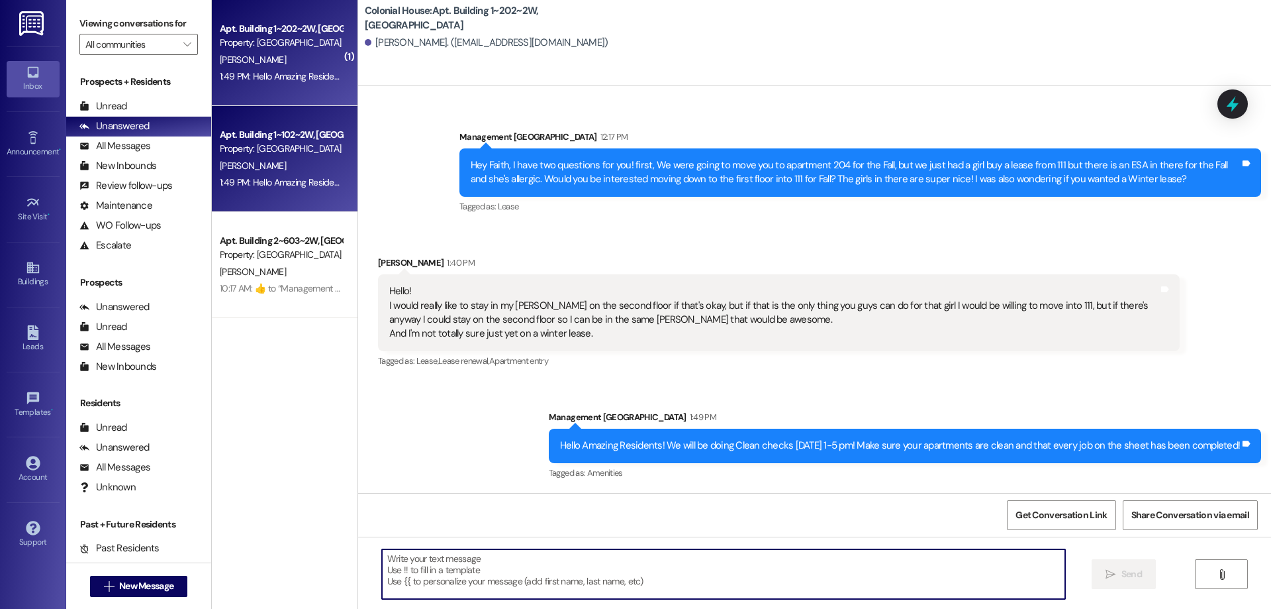
click at [297, 191] on div "1:49 PM: Hello Amazing Residents! We will be doing Clean checks this Friday 1-5…" at bounding box center [281, 182] width 125 height 17
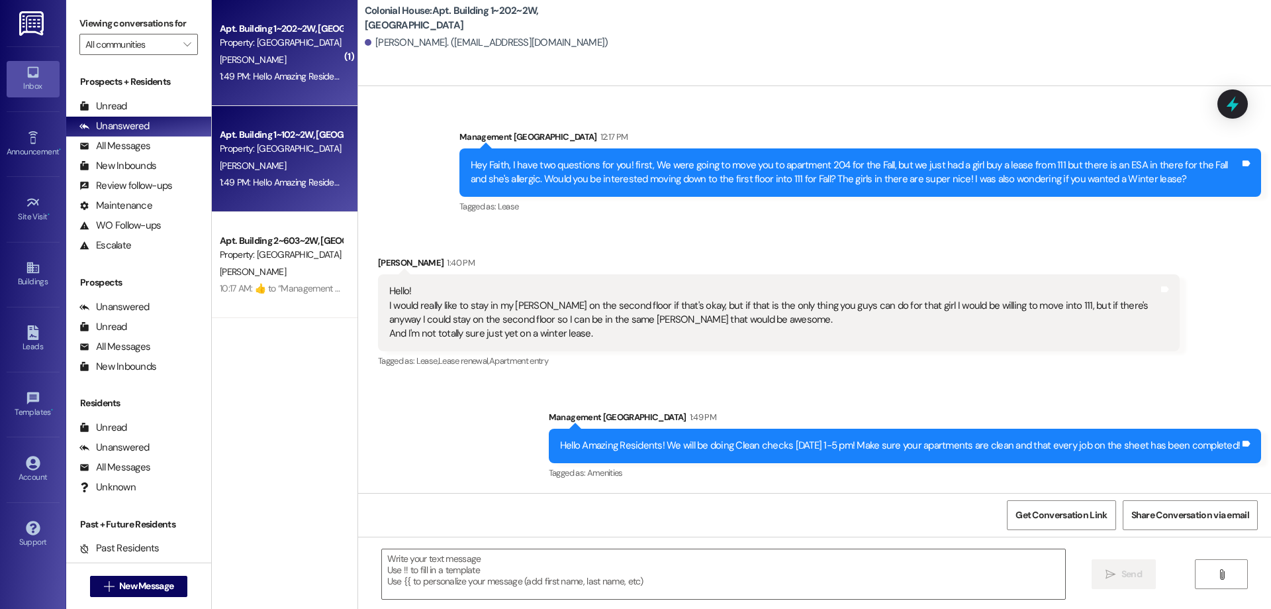
click at [273, 75] on div "1:49 PM: Hello Amazing Residents! We will be doing Clean checks this Friday 1-5…" at bounding box center [550, 76] width 660 height 12
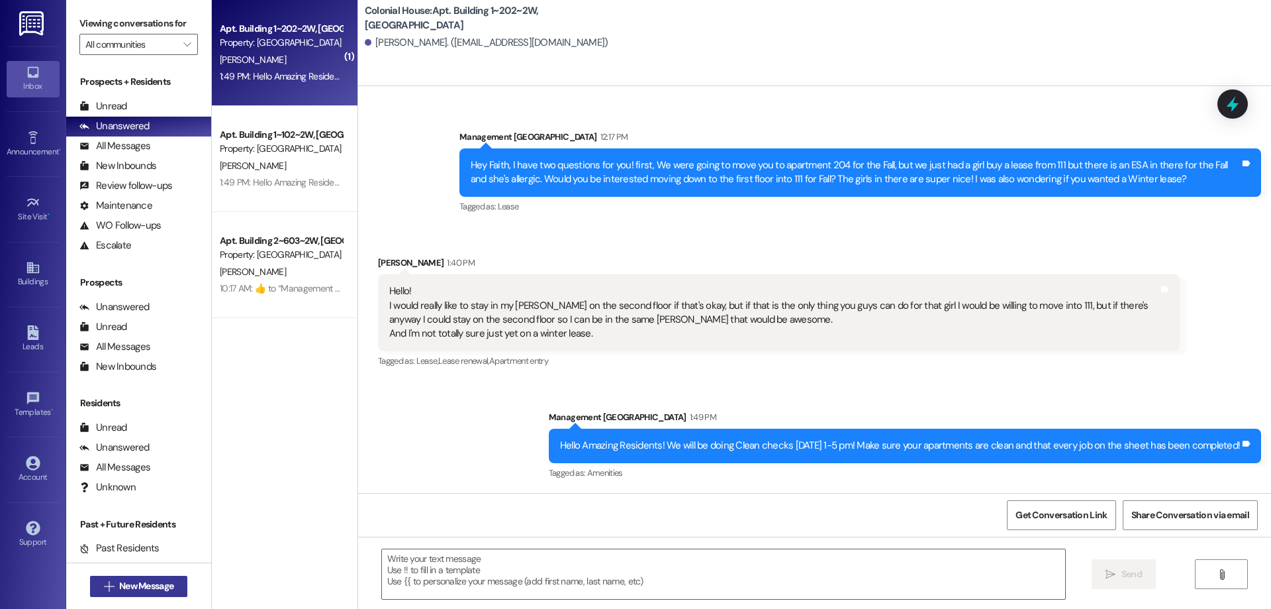
click at [119, 589] on span "New Message" at bounding box center [146, 586] width 54 height 14
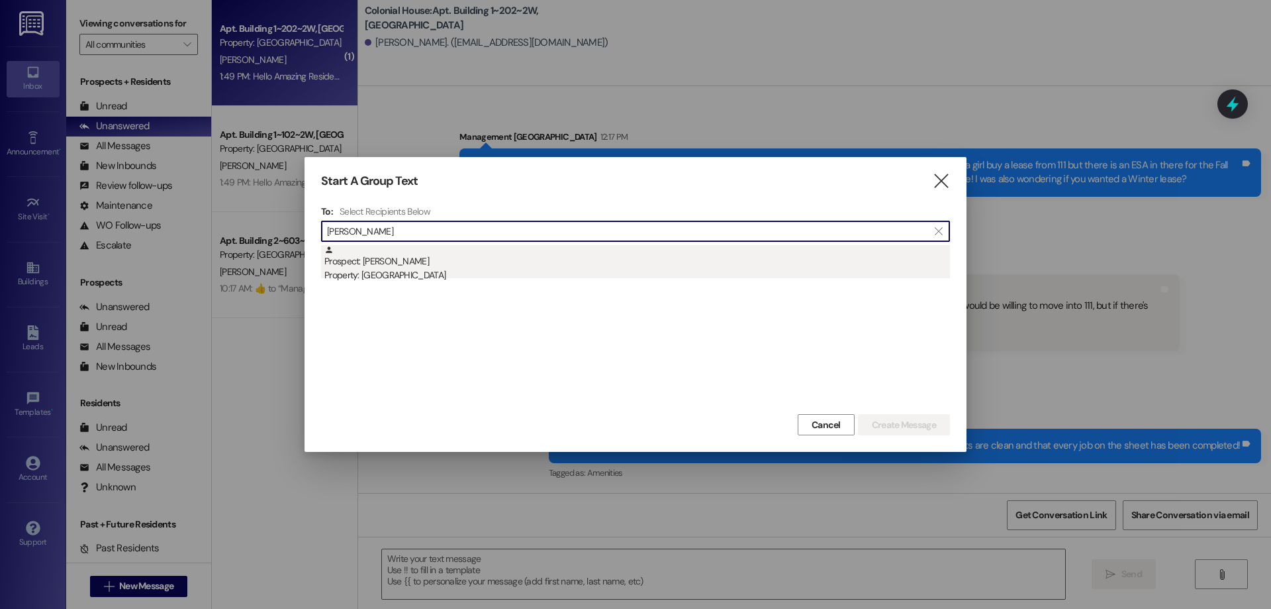
type input "emma cr"
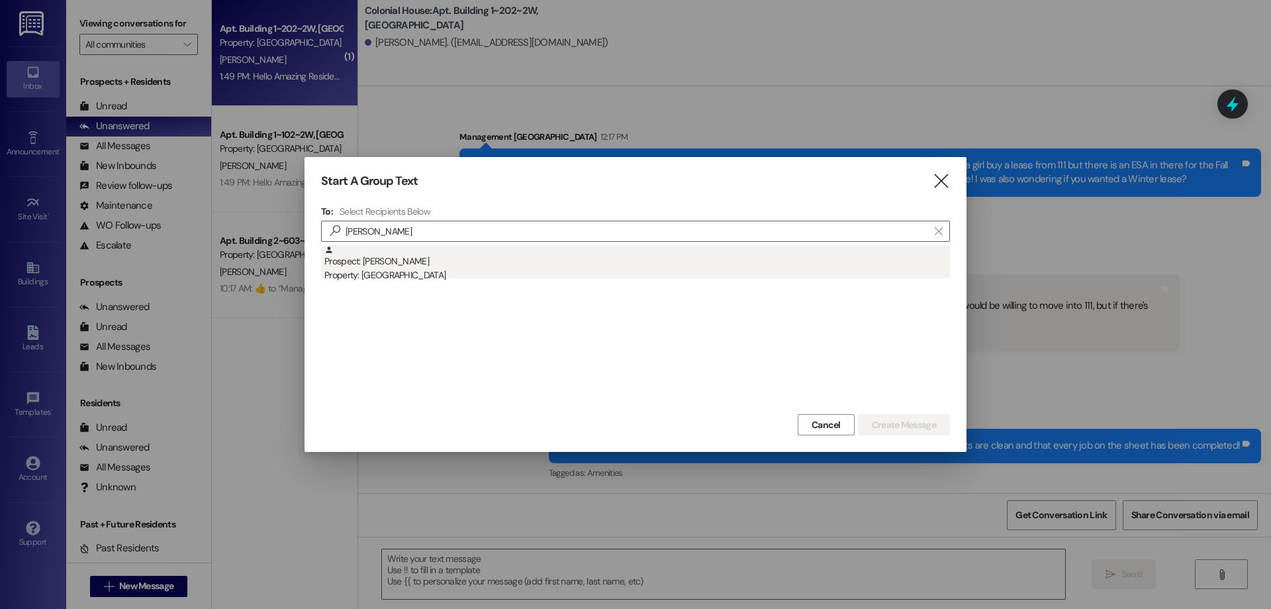
click at [412, 281] on div "Property: [GEOGRAPHIC_DATA]" at bounding box center [637, 275] width 626 height 14
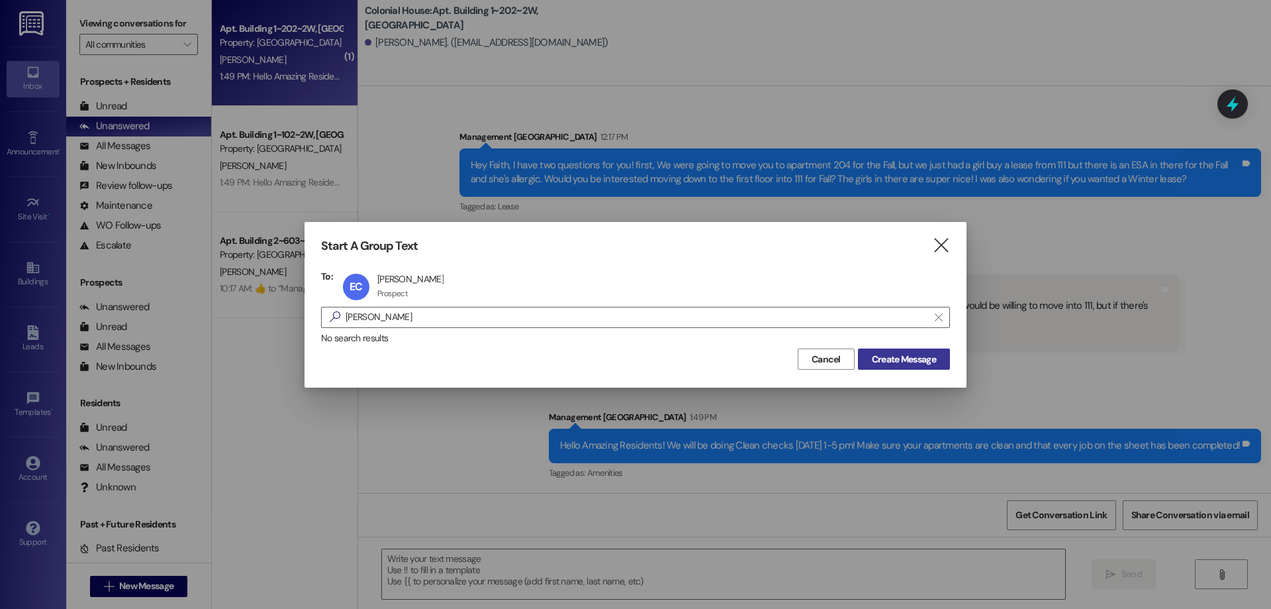
click at [900, 365] on span "Create Message" at bounding box center [904, 359] width 64 height 14
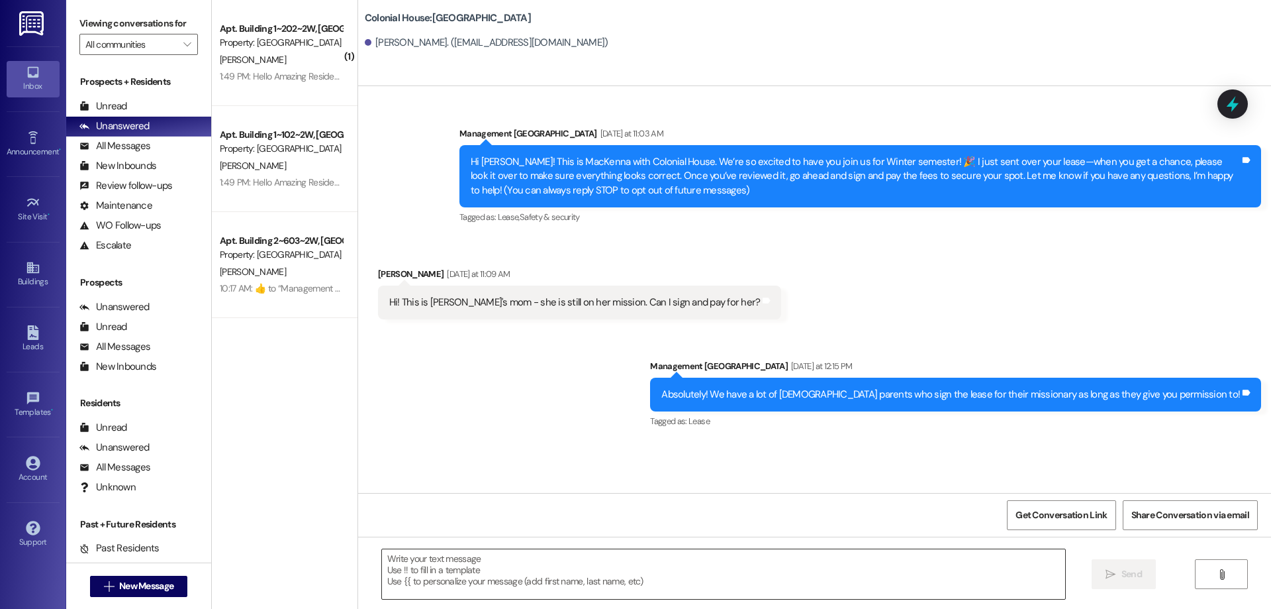
click at [532, 583] on textarea at bounding box center [723, 574] width 683 height 50
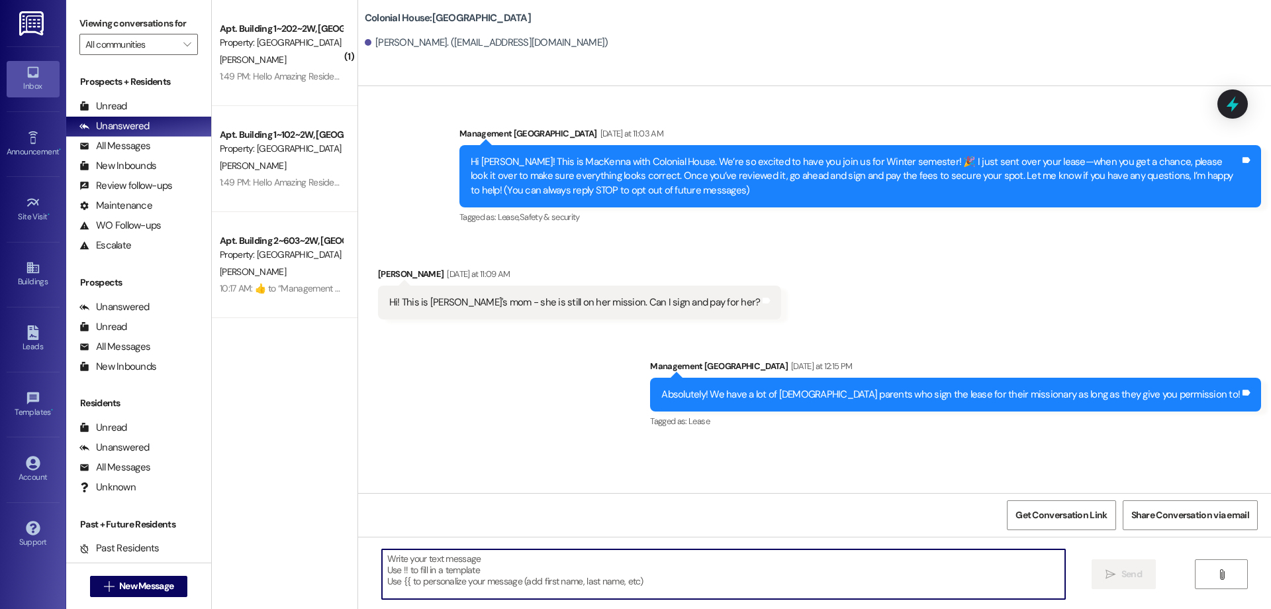
paste textarea "Hey _______, how have things been? This is Rachel with Colonial House. We would…"
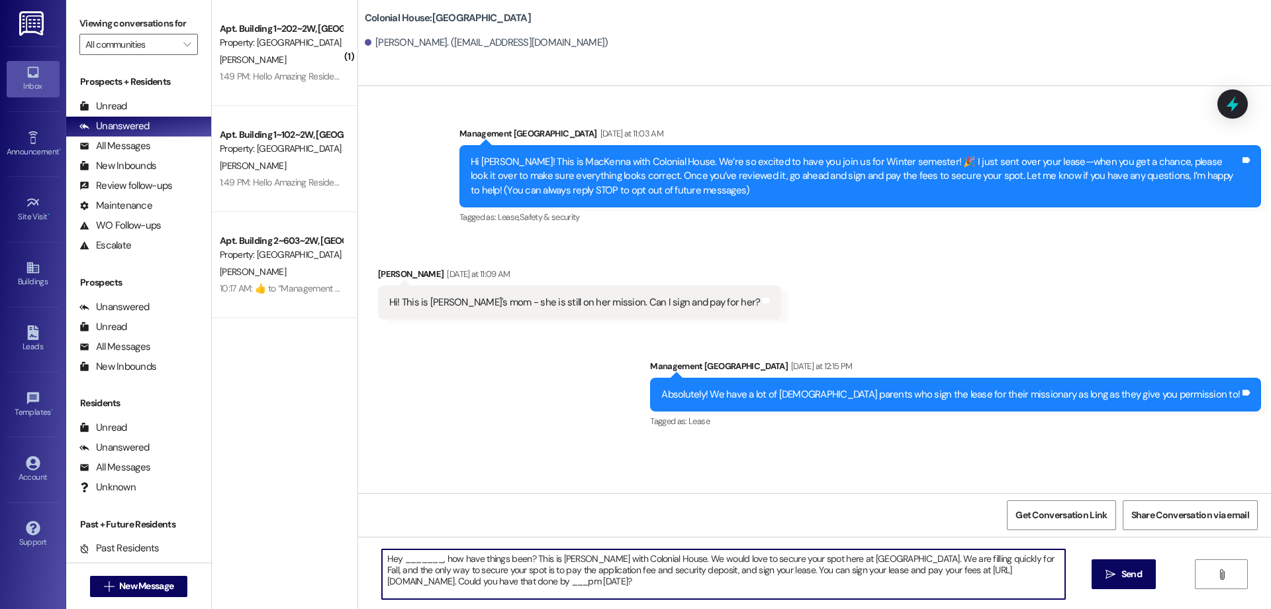
click at [419, 560] on textarea "Hey _______, how have things been? This is Rachel with Colonial House. We would…" at bounding box center [723, 574] width 683 height 50
drag, startPoint x: 526, startPoint y: 560, endPoint x: 364, endPoint y: 558, distance: 162.2
click at [375, 559] on div "Hey _______, how have things been? This is Rachel with Colonial House. We would…" at bounding box center [717, 573] width 685 height 51
click at [626, 559] on textarea "Hi! This is Rachel with Colonial House. We would love to secure your spot here …" at bounding box center [723, 574] width 683 height 50
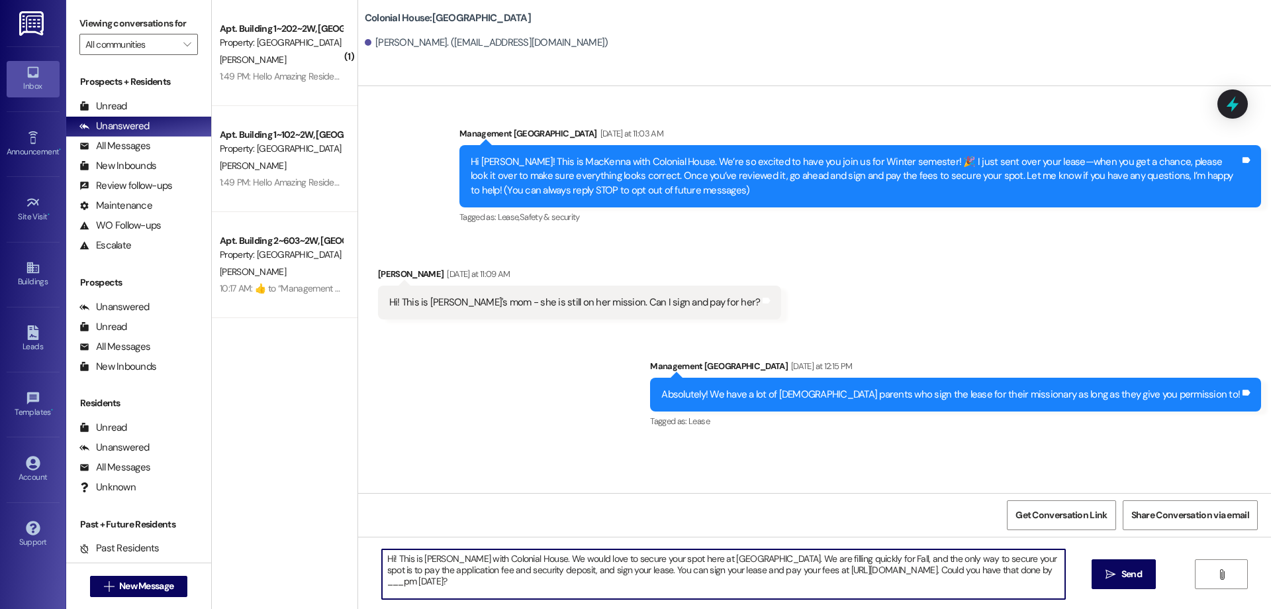
click at [626, 559] on textarea "Hi! This is Rachel with Colonial House. We would love to secure your spot here …" at bounding box center [723, 574] width 683 height 50
click at [412, 582] on textarea "Hi! This is Rachel with Colonial House. We would love to secure Emma's spot her…" at bounding box center [723, 574] width 683 height 50
click at [428, 582] on textarea "Hi! This is Rachel with Colonial House. We would love to secure Emma's spot her…" at bounding box center [723, 574] width 683 height 50
click at [416, 587] on textarea "Hi! This is Rachel with Colonial House. We would love to secure Emma's spot her…" at bounding box center [723, 574] width 683 height 50
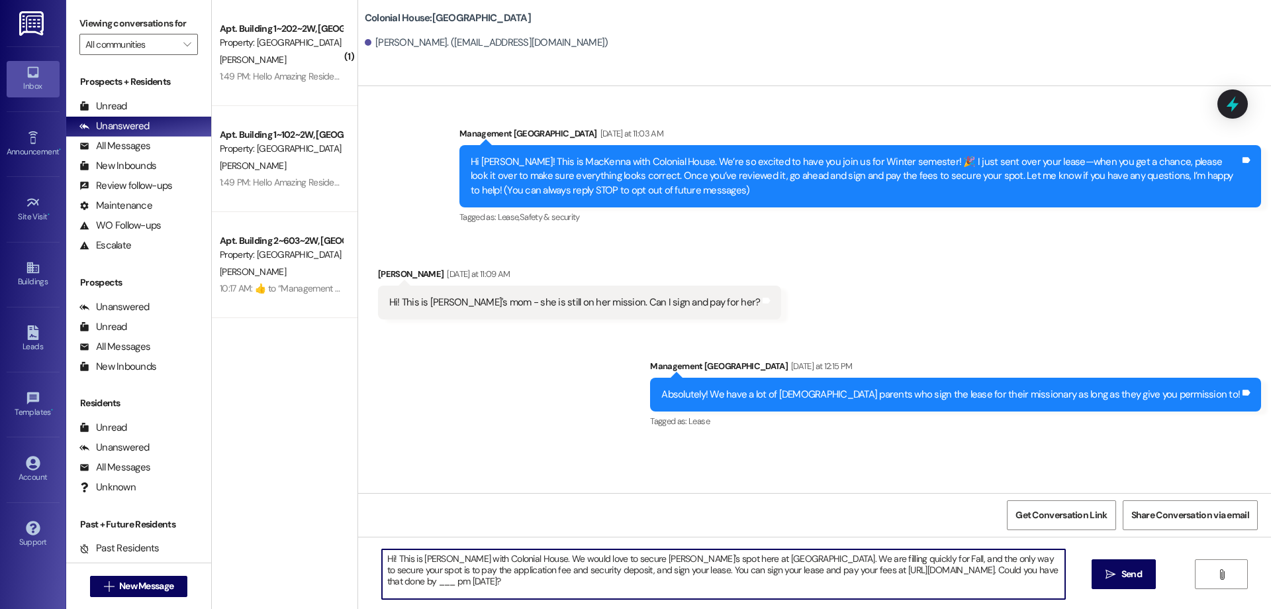
click at [416, 587] on textarea "Hi! This is Rachel with Colonial House. We would love to secure Emma's spot her…" at bounding box center [723, 574] width 683 height 50
click at [851, 558] on textarea "Hi! This is Rachel with Colonial House. We would love to secure Emma's spot her…" at bounding box center [723, 574] width 683 height 50
drag, startPoint x: 618, startPoint y: 586, endPoint x: 253, endPoint y: 542, distance: 367.6
click at [253, 542] on div "( 1 ) Apt. Building 1~202~2W, Building 1 Colonial House Property: Colonial Hous…" at bounding box center [742, 304] width 1060 height 609
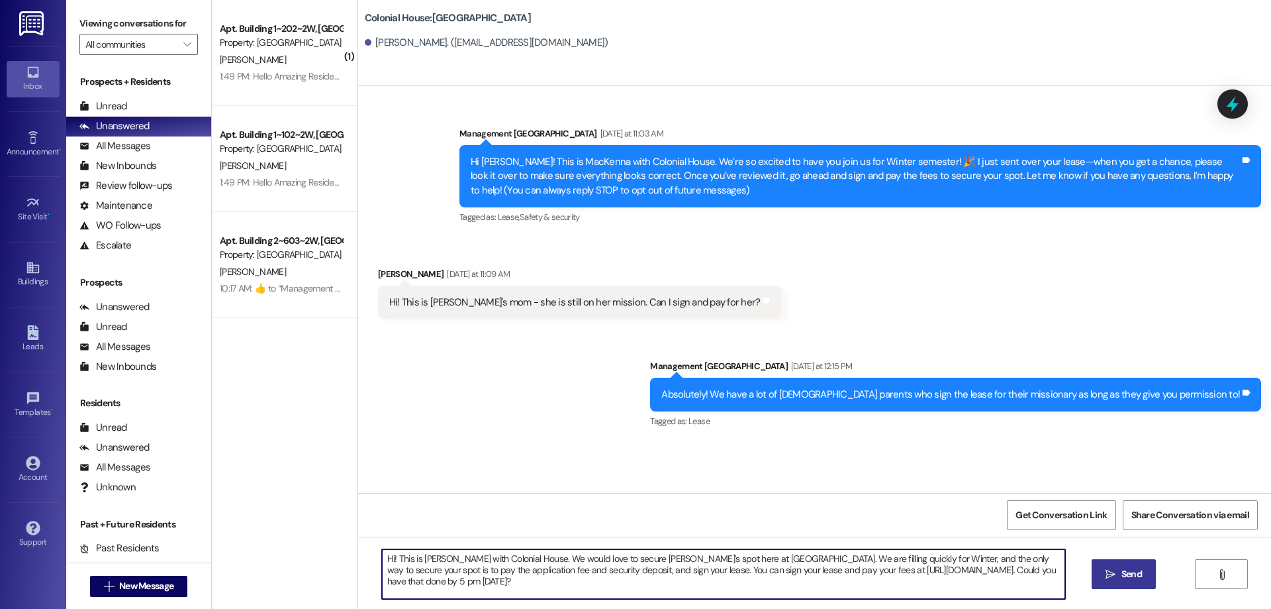
type textarea "Hi! This is Rachel with Colonial House. We would love to secure Emma's spot her…"
click at [1106, 572] on icon "" at bounding box center [1111, 574] width 10 height 11
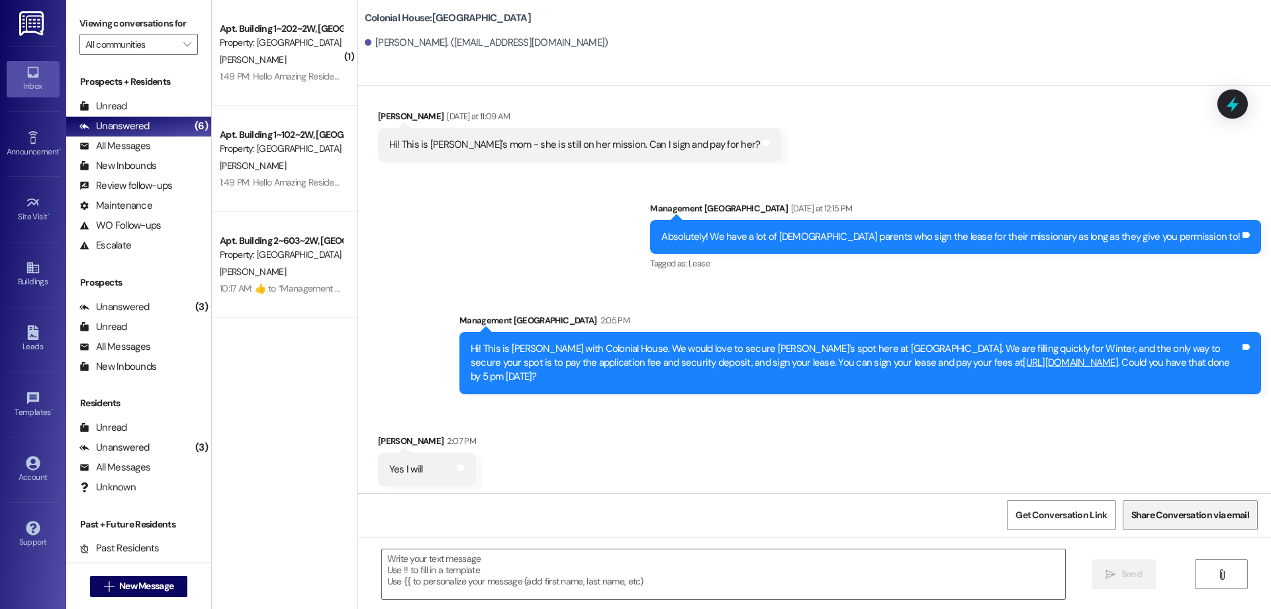
scroll to position [161, 0]
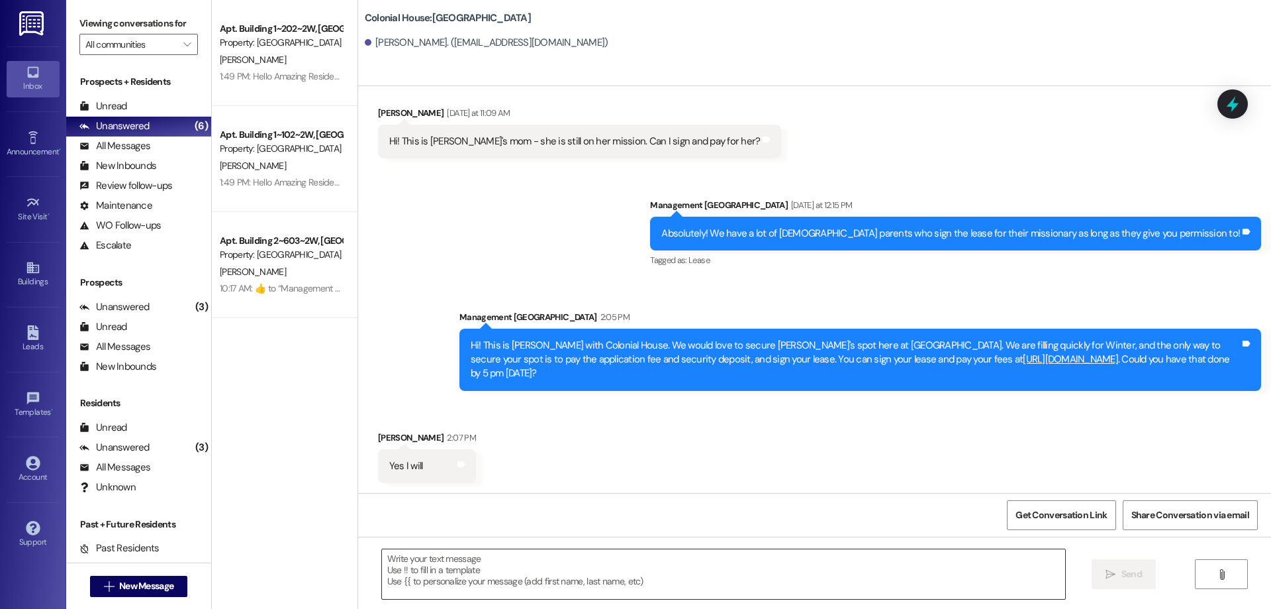
drag, startPoint x: 669, startPoint y: 543, endPoint x: 671, endPoint y: 558, distance: 14.7
click at [669, 543] on div " Send " at bounding box center [814, 585] width 913 height 99
click at [673, 559] on textarea at bounding box center [723, 574] width 683 height 50
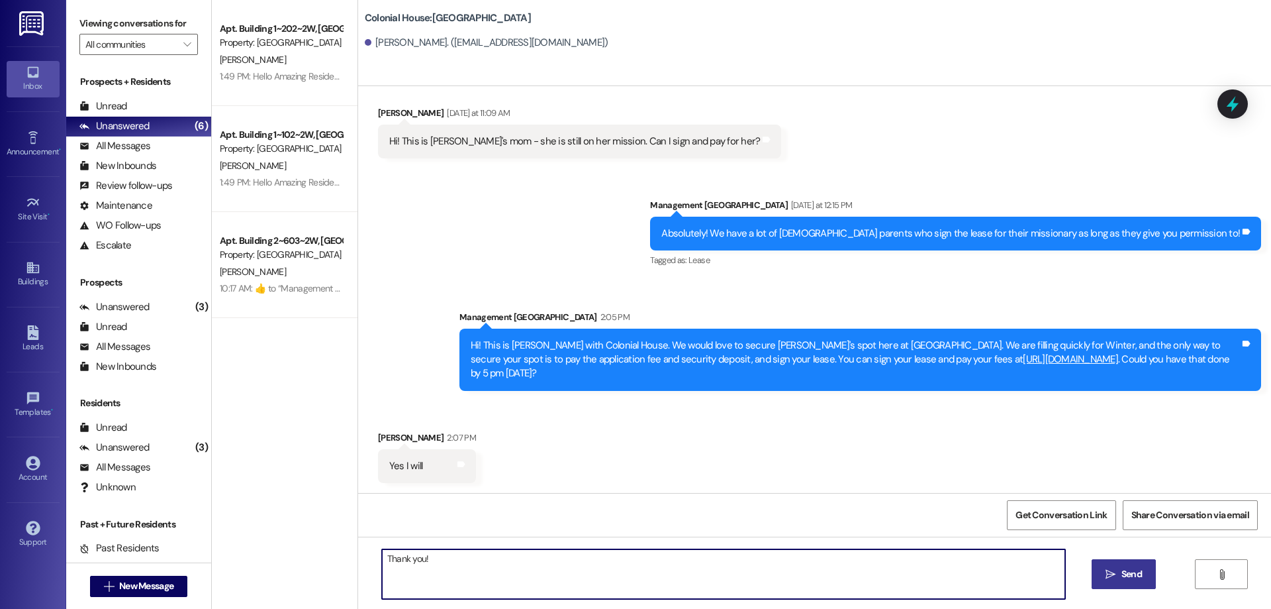
type textarea "Thank you!"
click at [1128, 570] on span "Send" at bounding box center [1132, 574] width 21 height 14
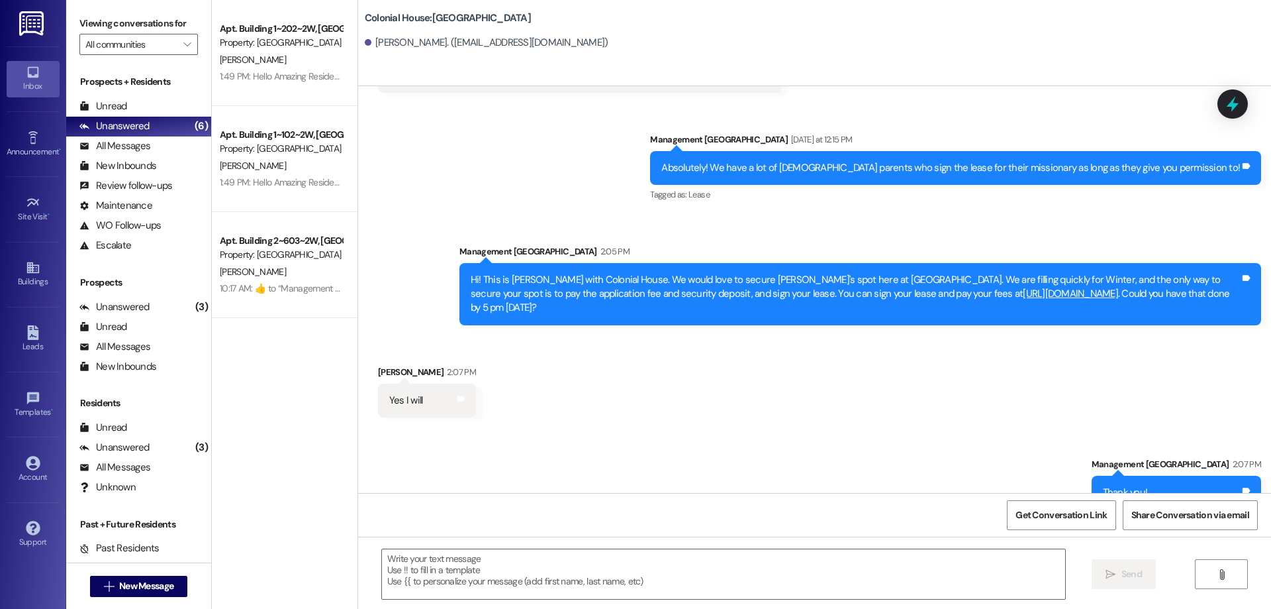
scroll to position [254, 0]
